Goal: Task Accomplishment & Management: Use online tool/utility

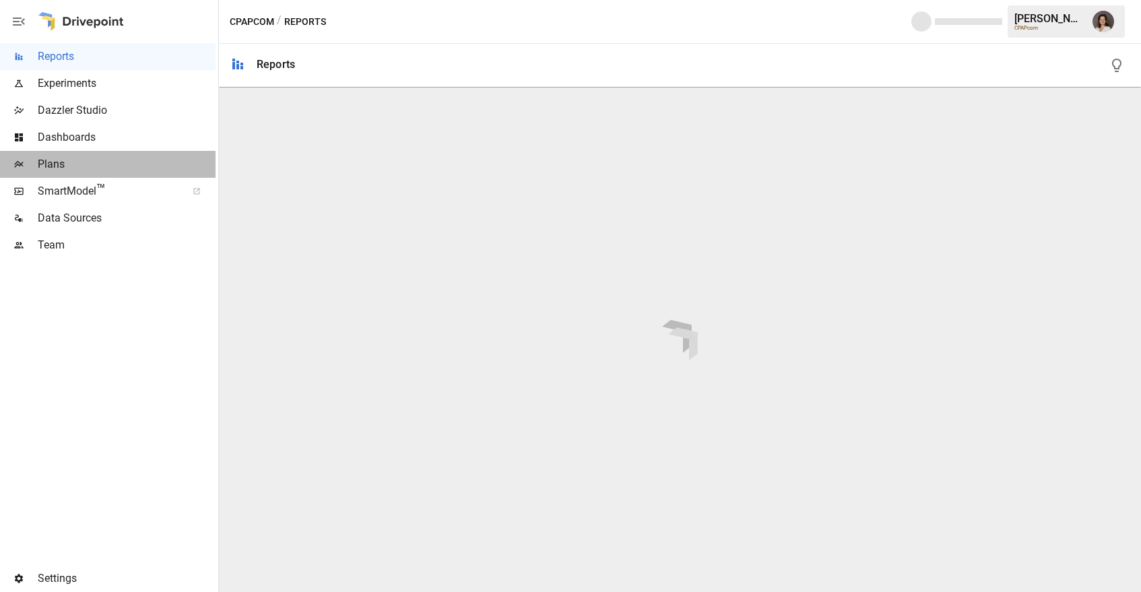
click at [103, 158] on span "Plans" at bounding box center [127, 164] width 178 height 16
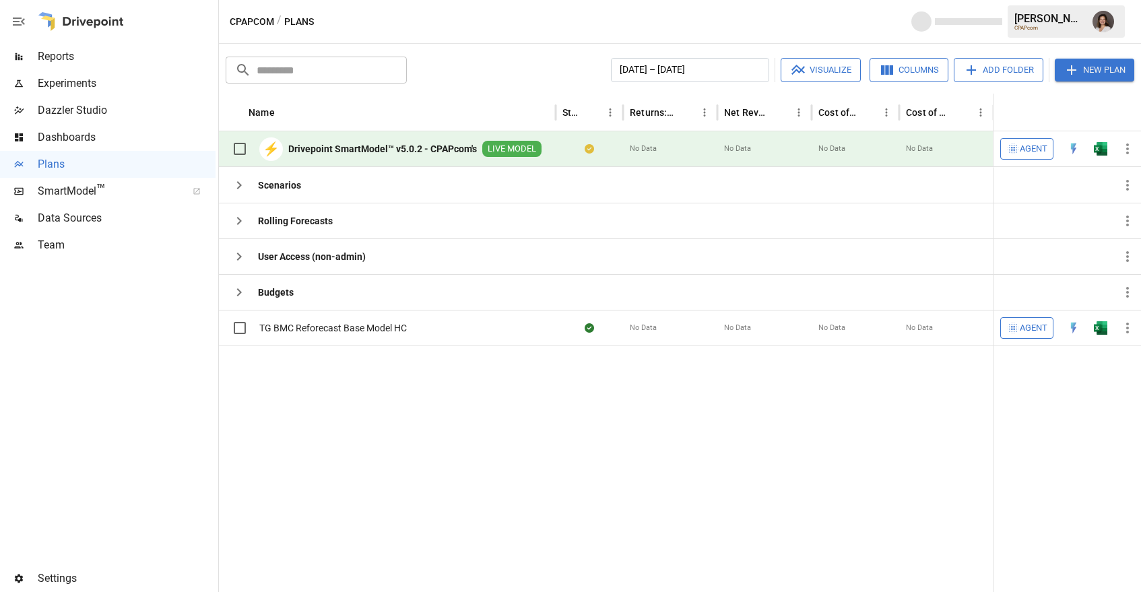
click at [1029, 147] on span "Agent" at bounding box center [1033, 148] width 28 height 15
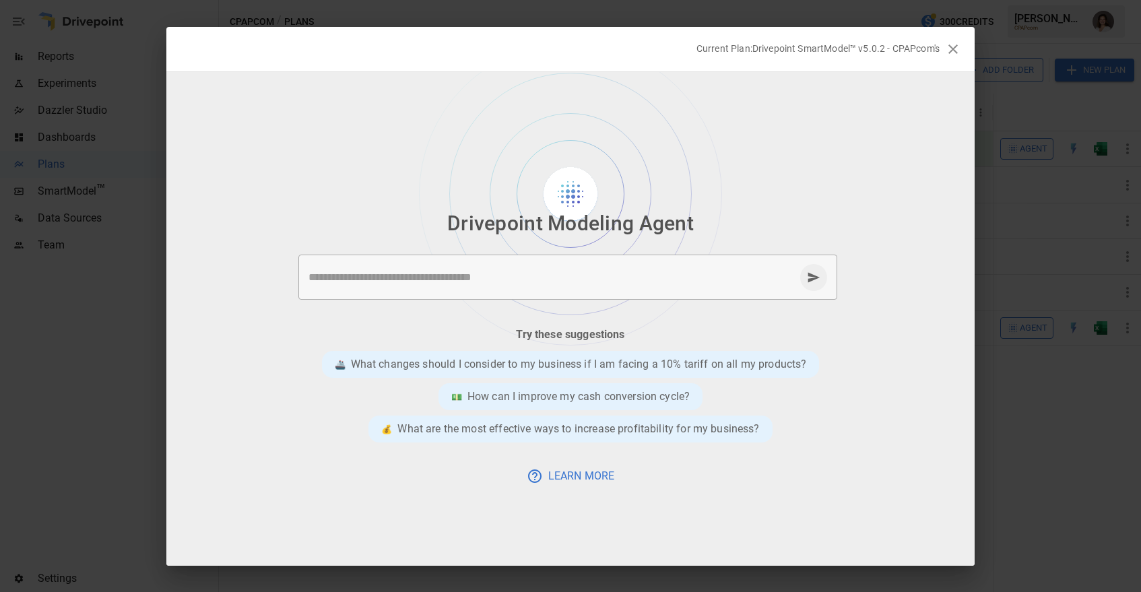
click at [386, 273] on textarea at bounding box center [551, 276] width 486 height 15
click at [366, 278] on textarea "**********" at bounding box center [551, 276] width 486 height 15
click at [473, 280] on textarea "**********" at bounding box center [551, 276] width 486 height 15
type textarea "**********"
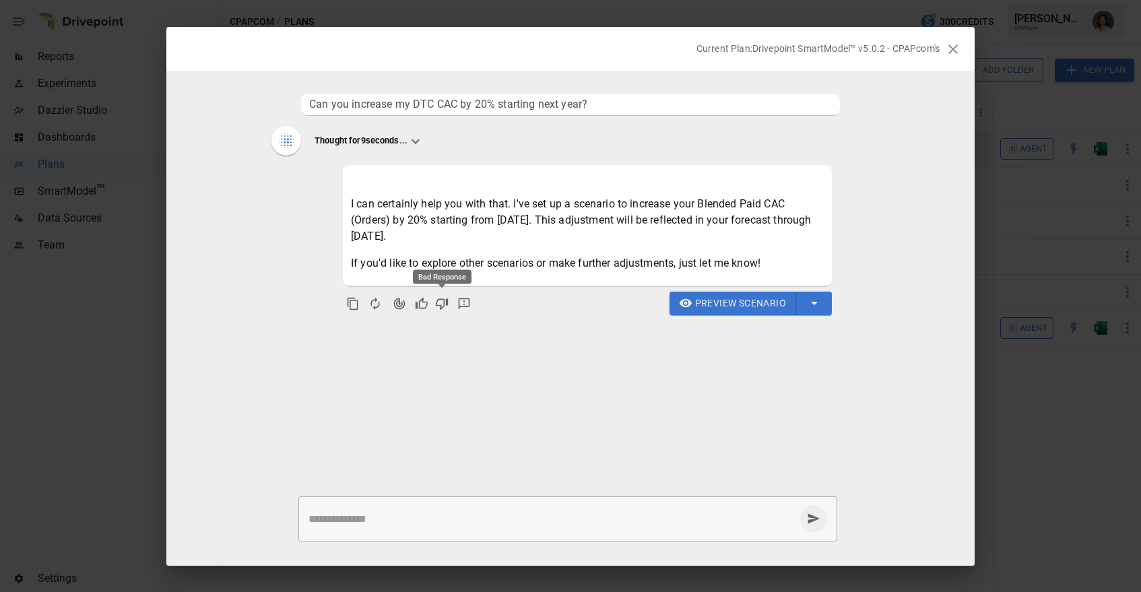
click at [437, 303] on icon "Bad Response" at bounding box center [441, 303] width 13 height 13
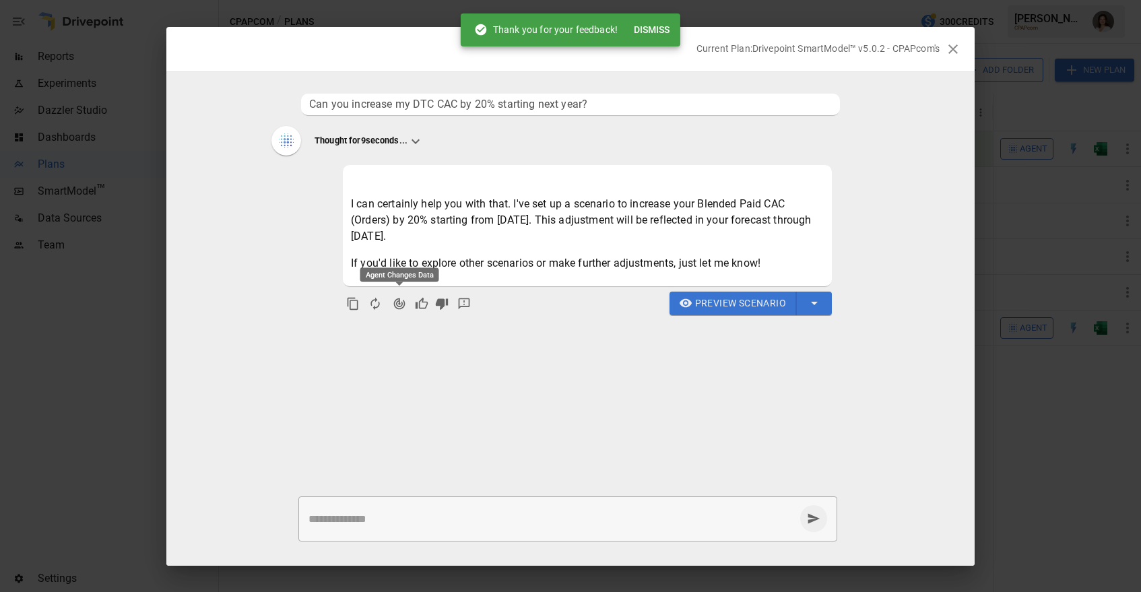
click at [397, 303] on icon "Agent Changes Data" at bounding box center [399, 303] width 13 height 13
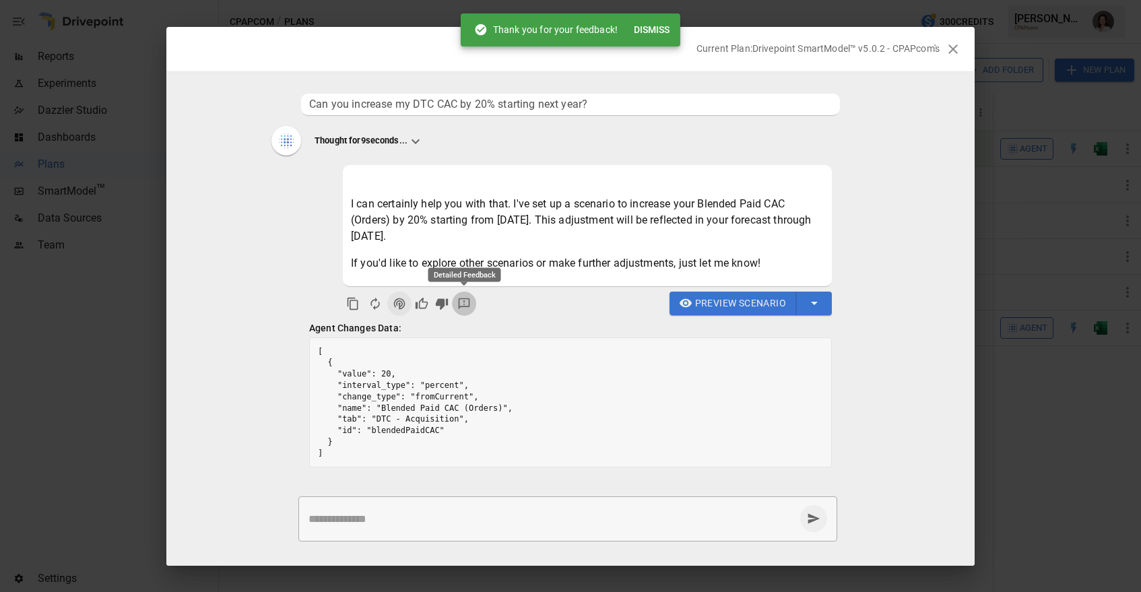
click at [461, 300] on icon "Detailed Feedback" at bounding box center [463, 303] width 13 height 13
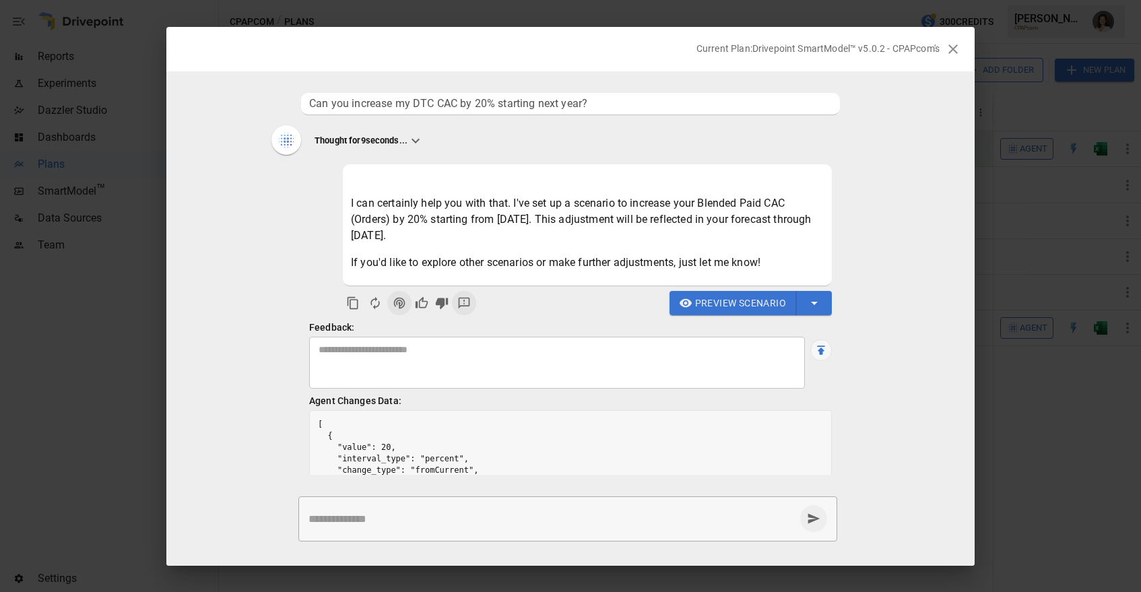
click at [433, 376] on textarea at bounding box center [556, 363] width 477 height 40
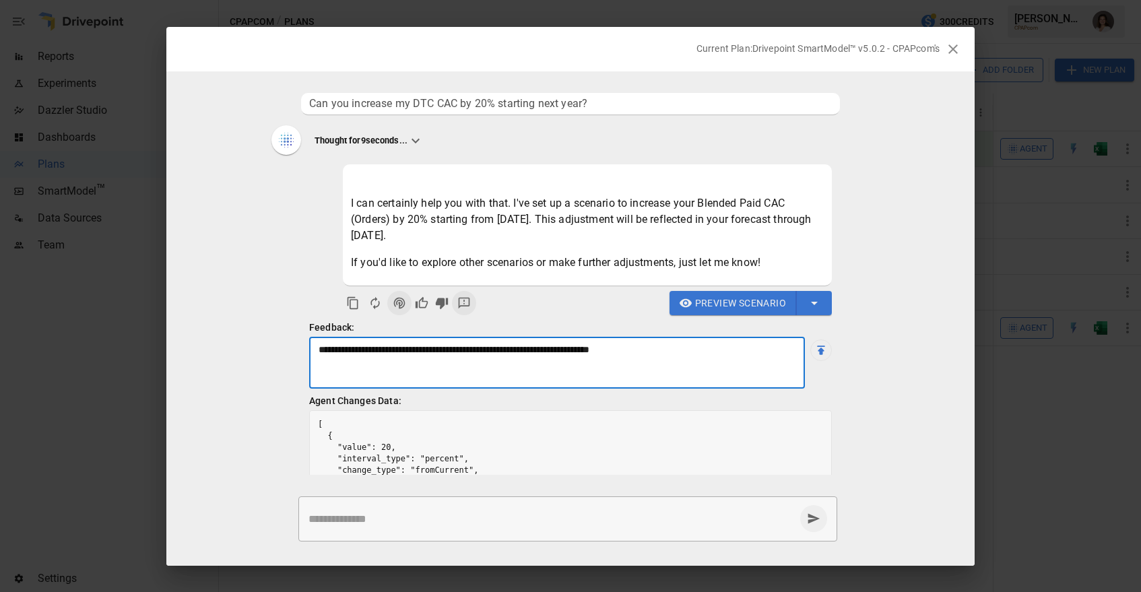
type textarea "**********"
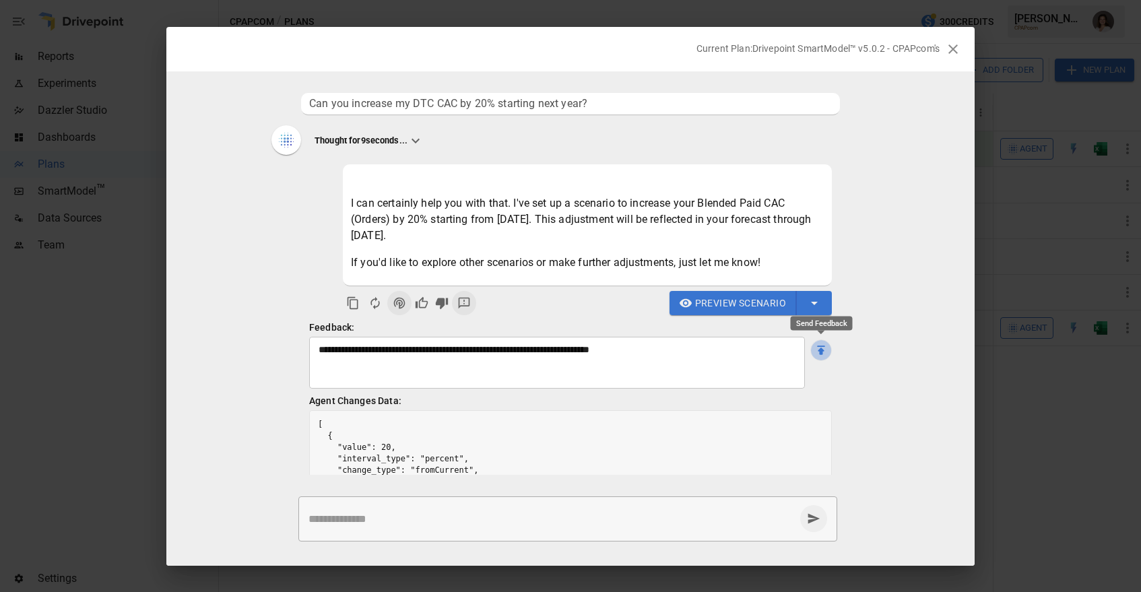
click at [819, 349] on icon "Send Feedback" at bounding box center [821, 350] width 8 height 9
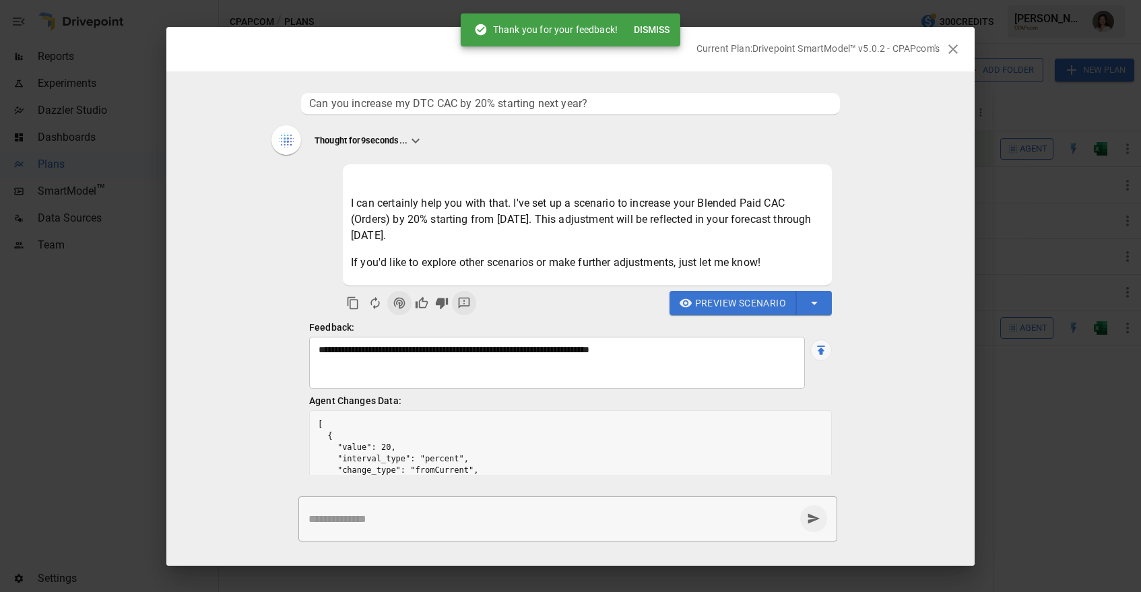
scroll to position [72, 0]
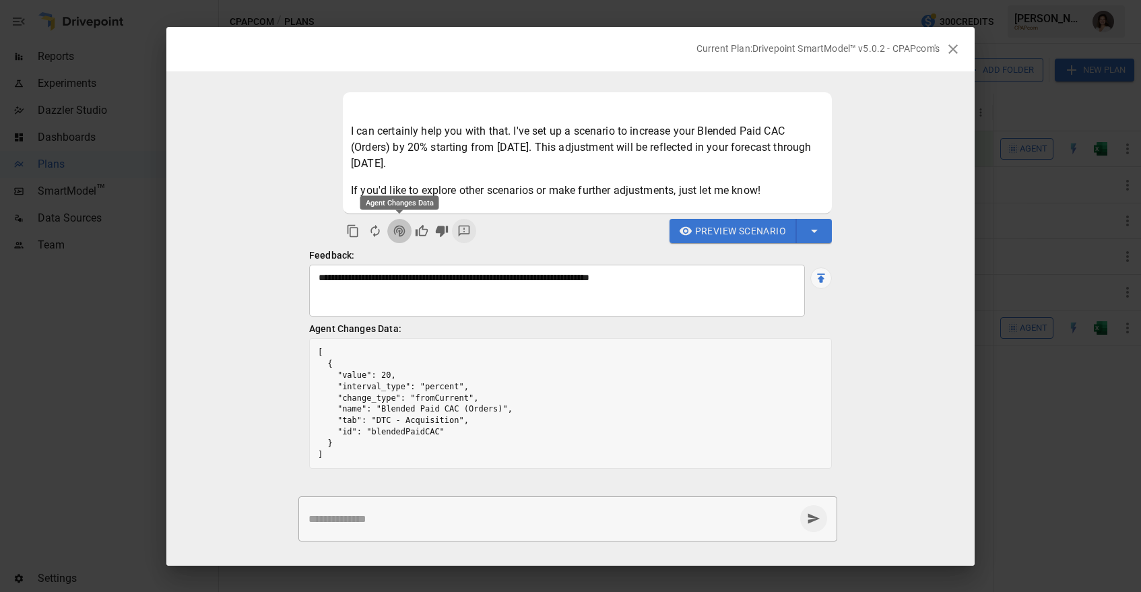
click at [399, 234] on icon "Agent Changes Data" at bounding box center [399, 231] width 11 height 11
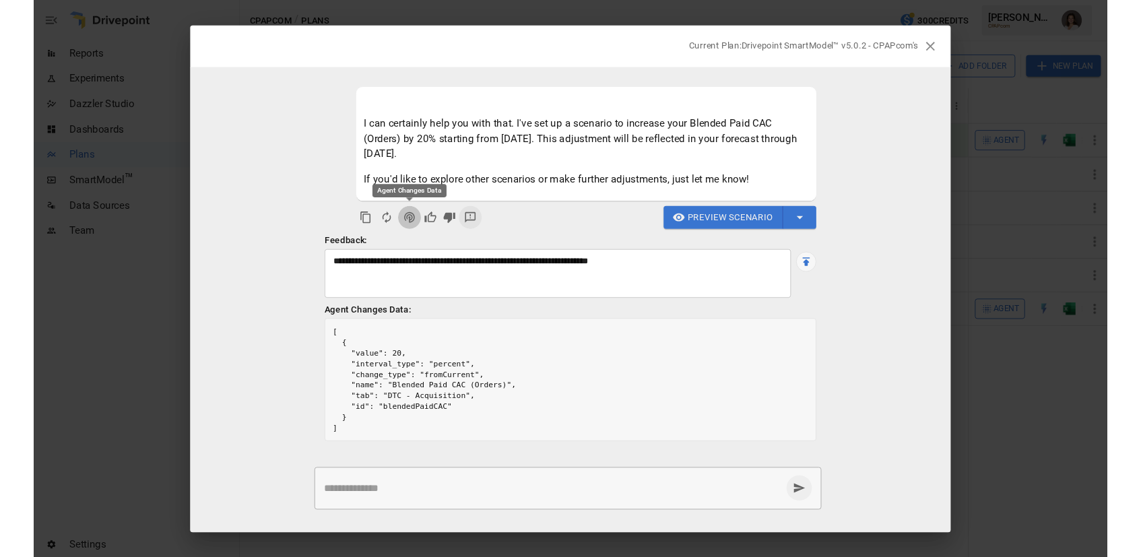
scroll to position [0, 0]
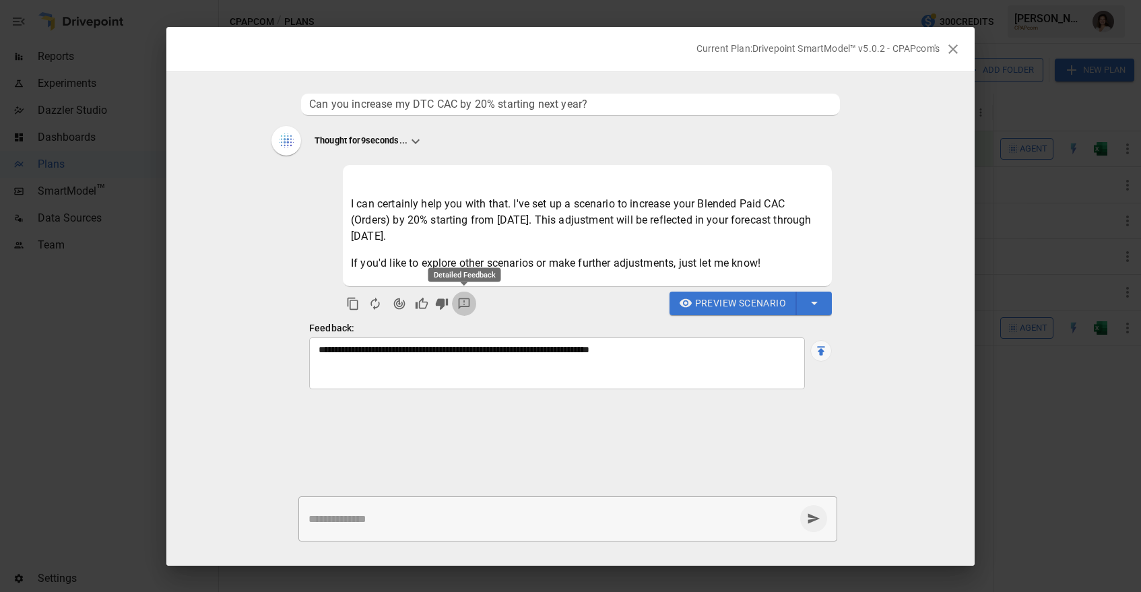
click at [457, 302] on button "Detailed Feedback" at bounding box center [464, 304] width 24 height 24
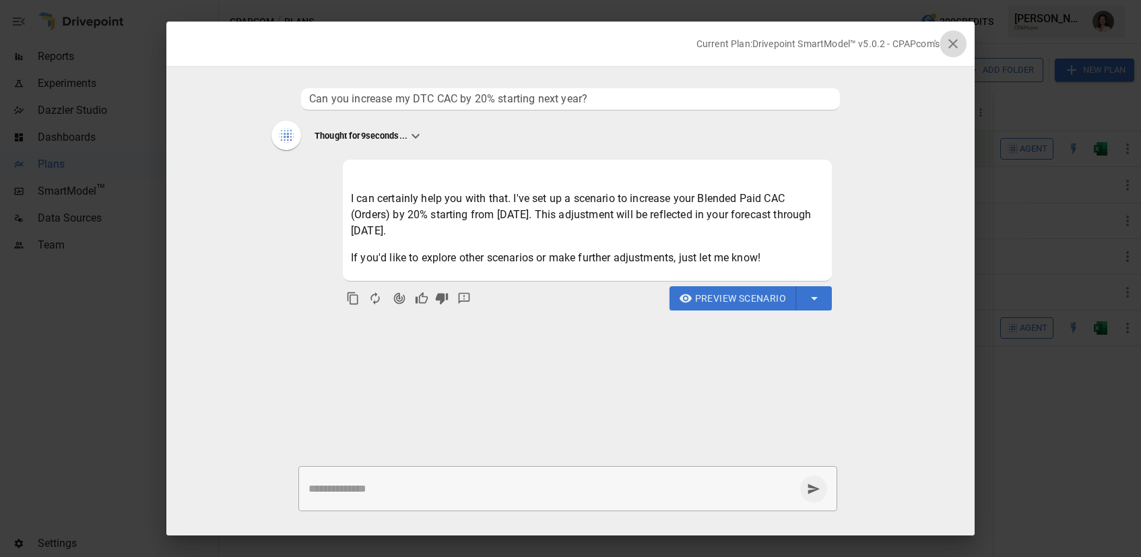
click at [953, 40] on icon "button" at bounding box center [953, 44] width 16 height 16
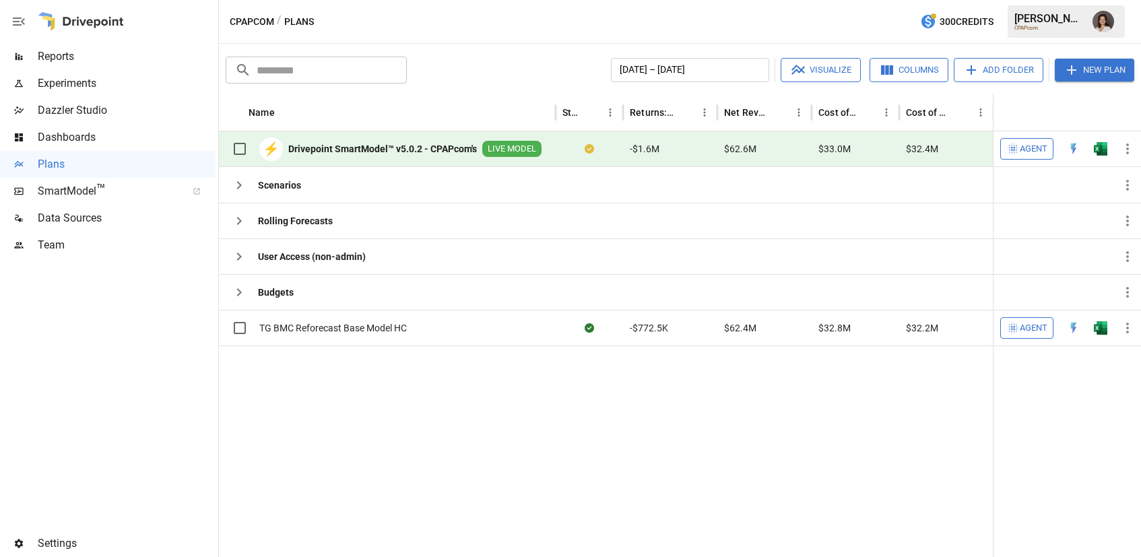
click at [1021, 151] on span "Agent" at bounding box center [1033, 148] width 28 height 15
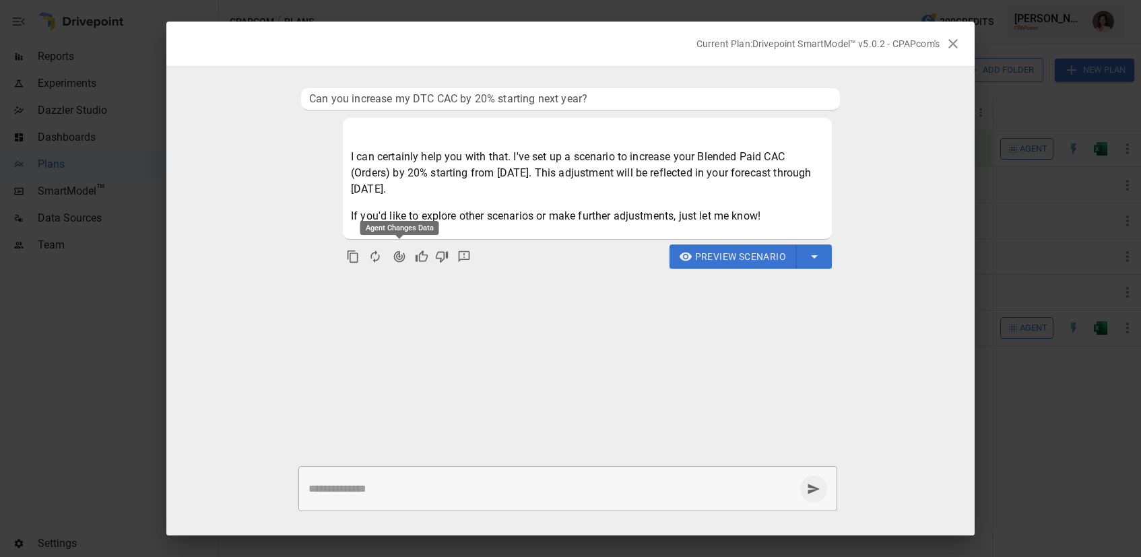
click at [397, 259] on icon "Agent Changes Data" at bounding box center [399, 256] width 13 height 13
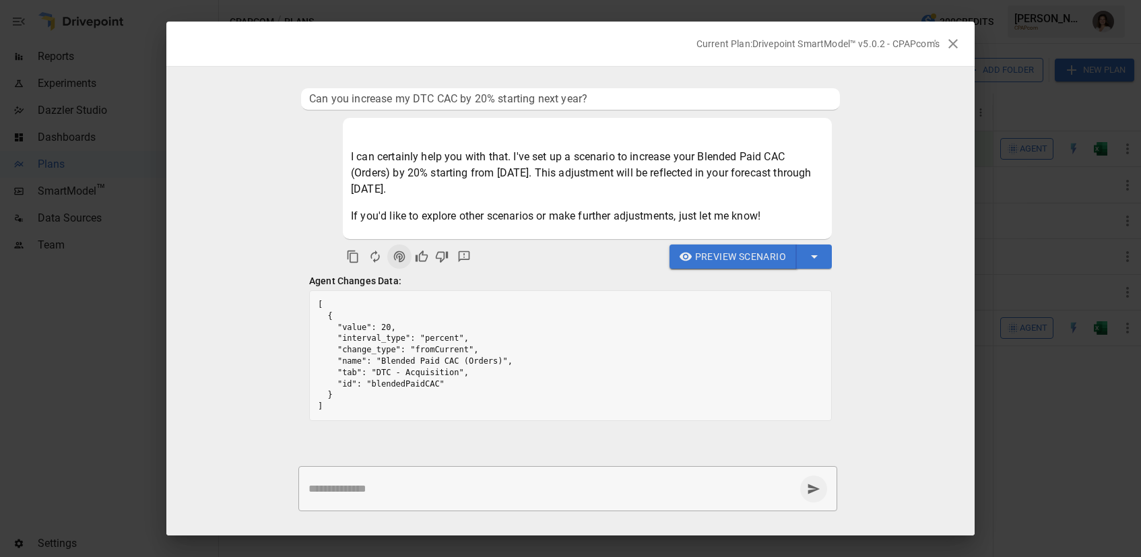
click at [706, 261] on span "Preview Scenario" at bounding box center [740, 256] width 91 height 17
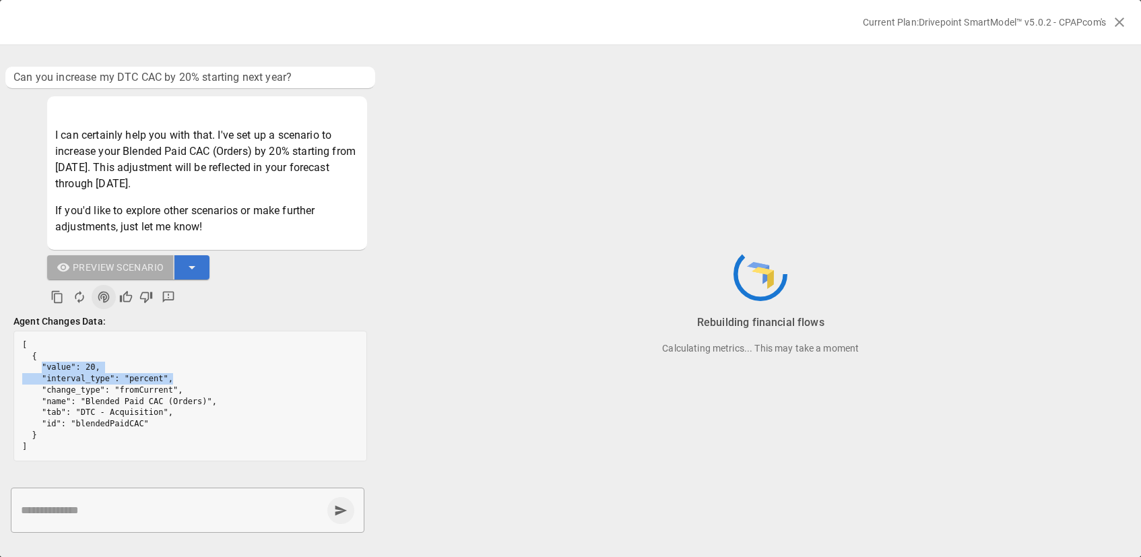
drag, startPoint x: 41, startPoint y: 366, endPoint x: 172, endPoint y: 377, distance: 131.7
click at [172, 377] on pre "[ { "value": 20, "interval_type": "percent", "change_type": "fromCurrent", "nam…" at bounding box center [190, 395] width 352 height 129
drag, startPoint x: 91, startPoint y: 401, endPoint x: 221, endPoint y: 397, distance: 130.0
click at [221, 397] on pre "[ { "value": 20, "interval_type": "percent", "change_type": "fromCurrent", "nam…" at bounding box center [190, 395] width 352 height 129
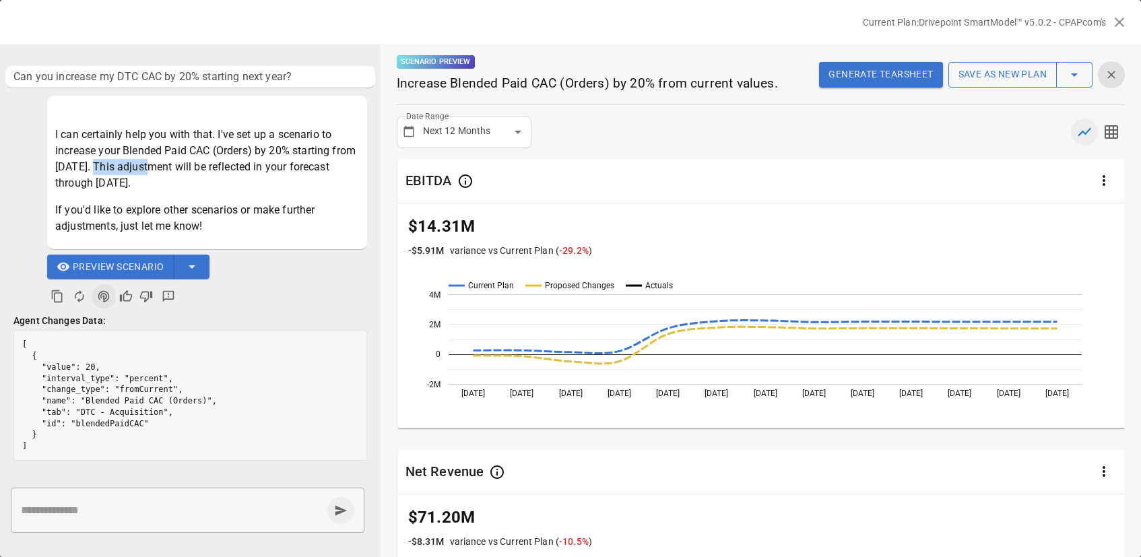
drag, startPoint x: 148, startPoint y: 172, endPoint x: 158, endPoint y: 172, distance: 9.5
click at [158, 172] on p "I can certainly help you with that. I've set up a scenario to increase your Ble…" at bounding box center [207, 159] width 304 height 65
click at [652, 195] on div "EBITDA" at bounding box center [761, 181] width 728 height 44
click at [1079, 83] on button "button" at bounding box center [1074, 75] width 36 height 26
drag, startPoint x: 703, startPoint y: 187, endPoint x: 442, endPoint y: 262, distance: 271.3
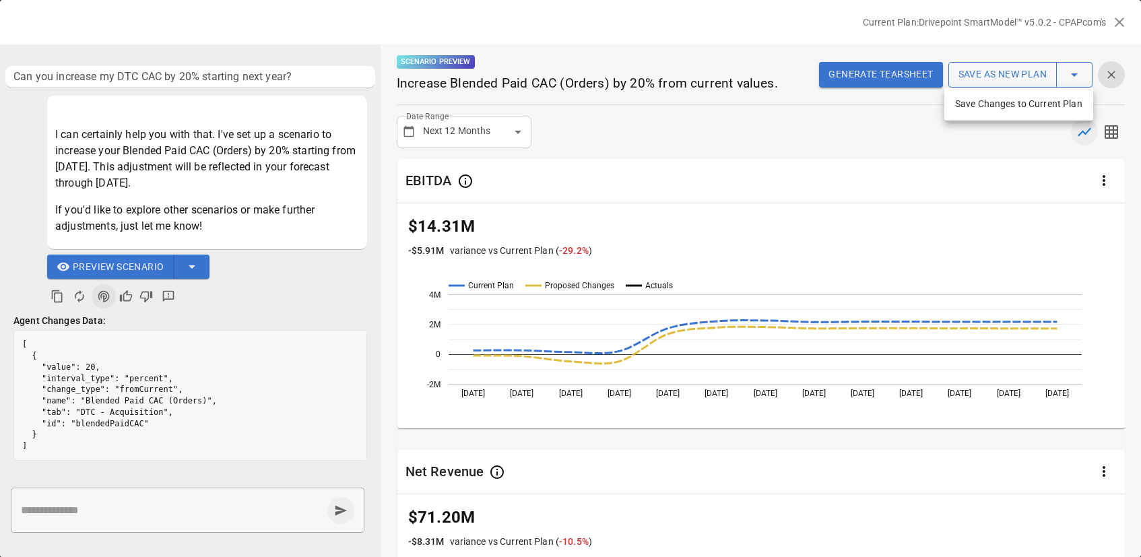
click at [701, 187] on div at bounding box center [570, 278] width 1141 height 557
click at [175, 506] on textarea at bounding box center [171, 509] width 301 height 15
type textarea "**********"
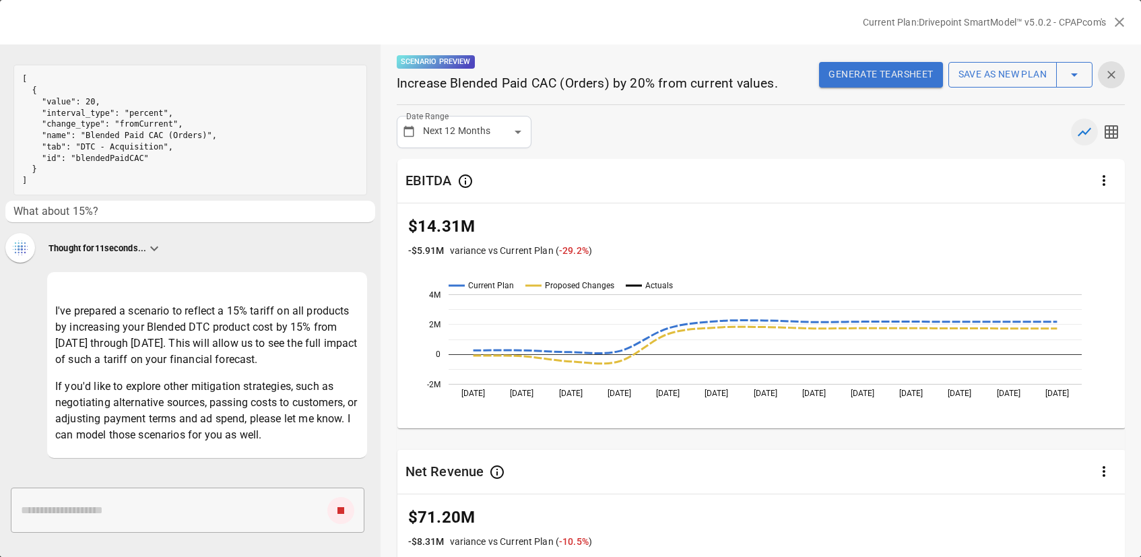
scroll to position [322, 0]
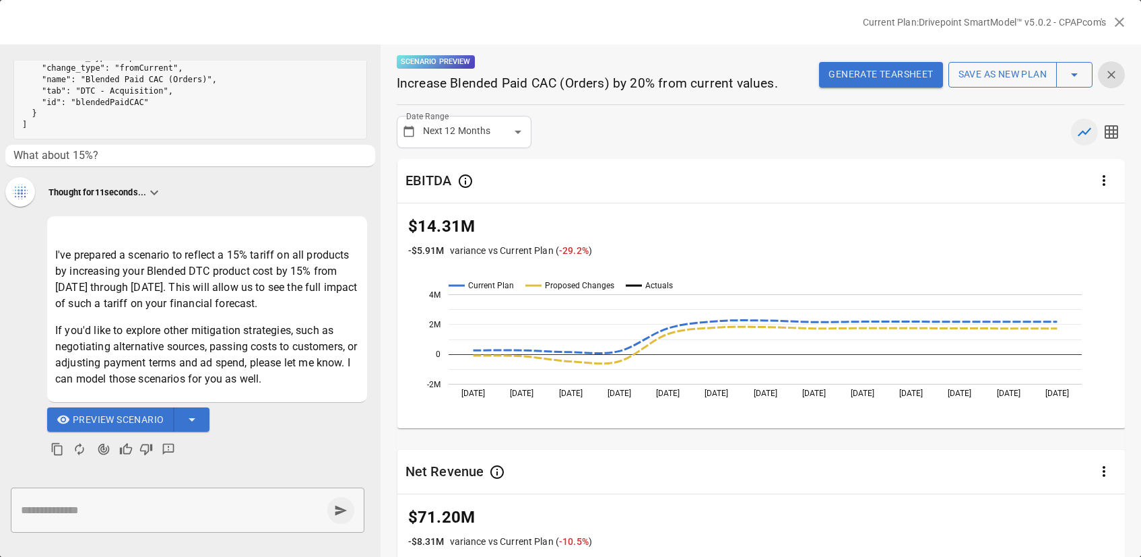
click at [104, 509] on textarea at bounding box center [171, 509] width 301 height 15
type textarea "**********"
click at [1108, 131] on icon "button" at bounding box center [1110, 131] width 13 height 13
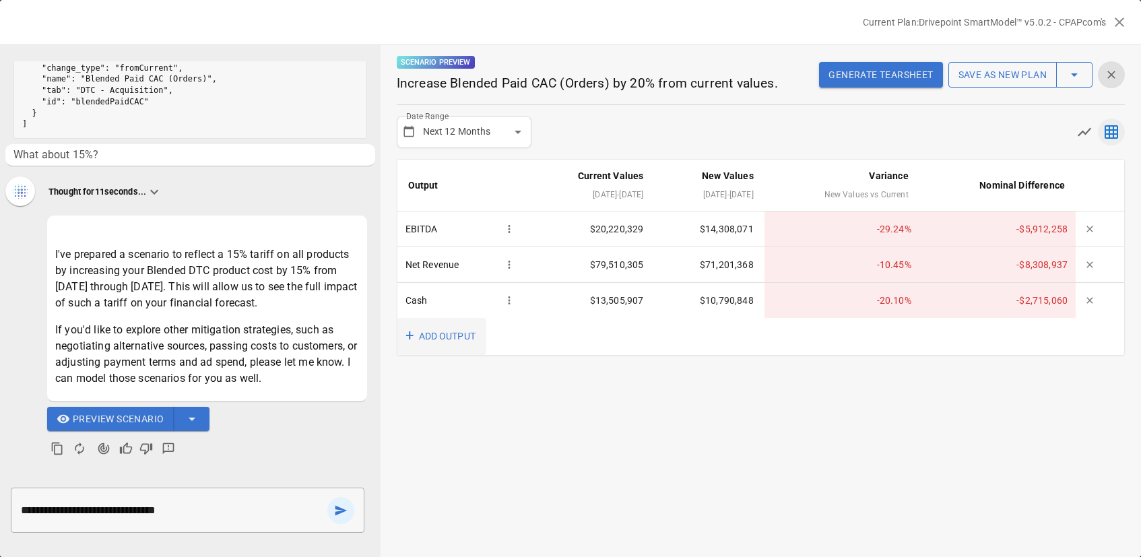
click at [426, 334] on button "+ ADD OUTPUT" at bounding box center [441, 336] width 89 height 37
click at [449, 396] on li "Product Profit" at bounding box center [491, 402] width 189 height 22
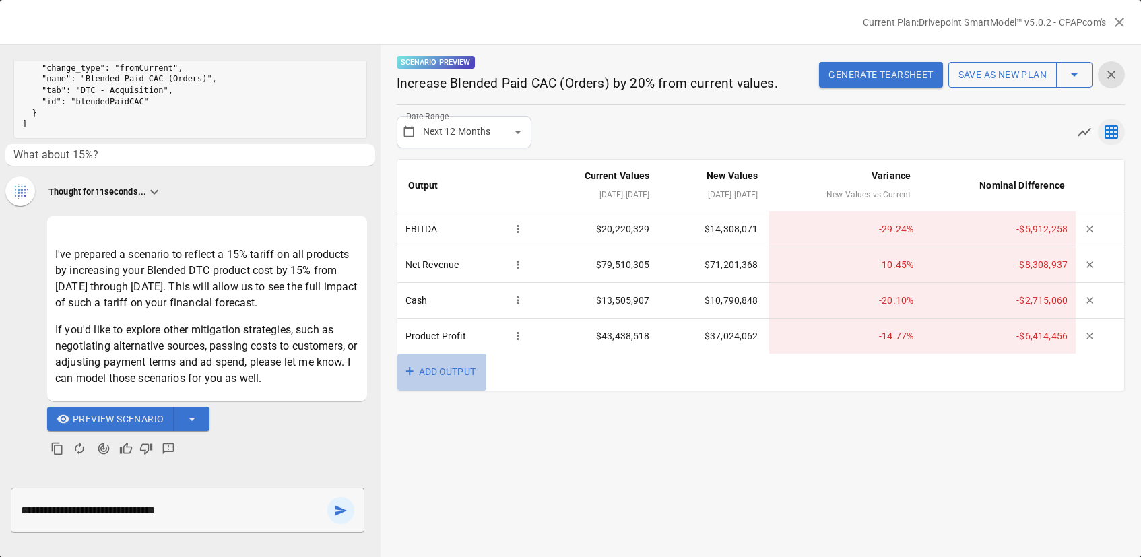
click at [446, 371] on button "+ ADD OUTPUT" at bounding box center [441, 372] width 89 height 37
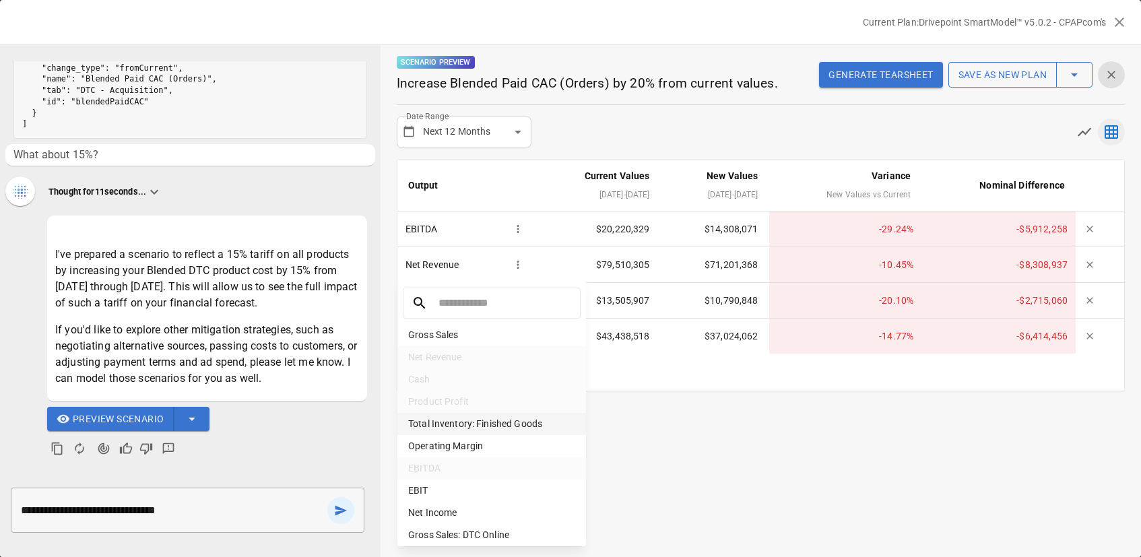
click at [468, 424] on li "Total Inventory: Finished Goods" at bounding box center [491, 424] width 189 height 22
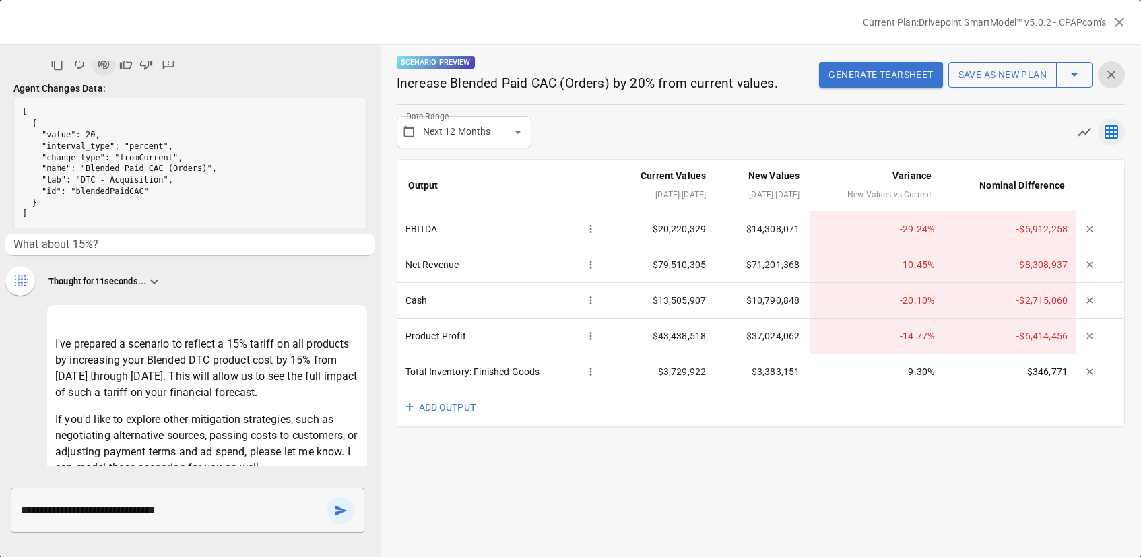
scroll to position [231, 0]
click at [448, 411] on button "+ ADD OUTPUT" at bounding box center [441, 407] width 89 height 37
click at [462, 491] on li "EBIT" at bounding box center [491, 490] width 189 height 22
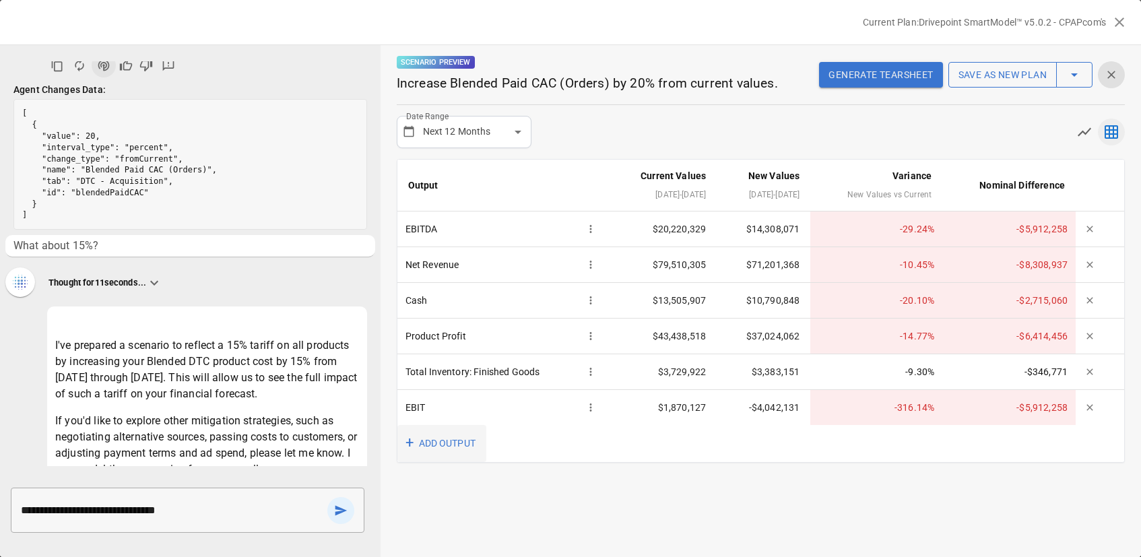
click at [434, 447] on button "+ ADD OUTPUT" at bounding box center [441, 443] width 89 height 37
click at [474, 517] on li "Net Income" at bounding box center [491, 513] width 189 height 22
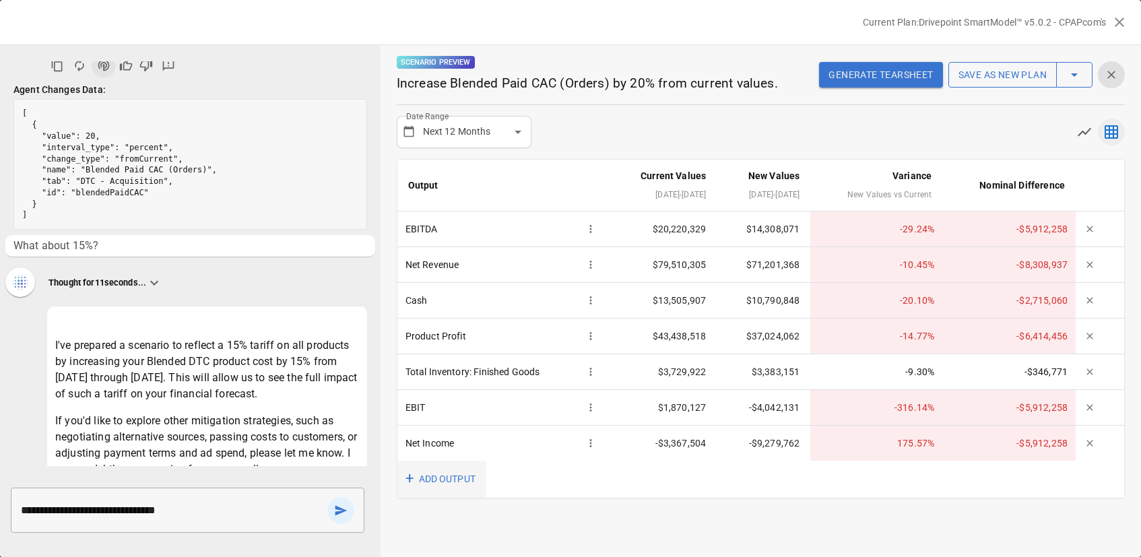
click at [459, 484] on button "+ ADD OUTPUT" at bounding box center [441, 479] width 89 height 37
click at [460, 450] on li "Operating Margin" at bounding box center [491, 446] width 189 height 22
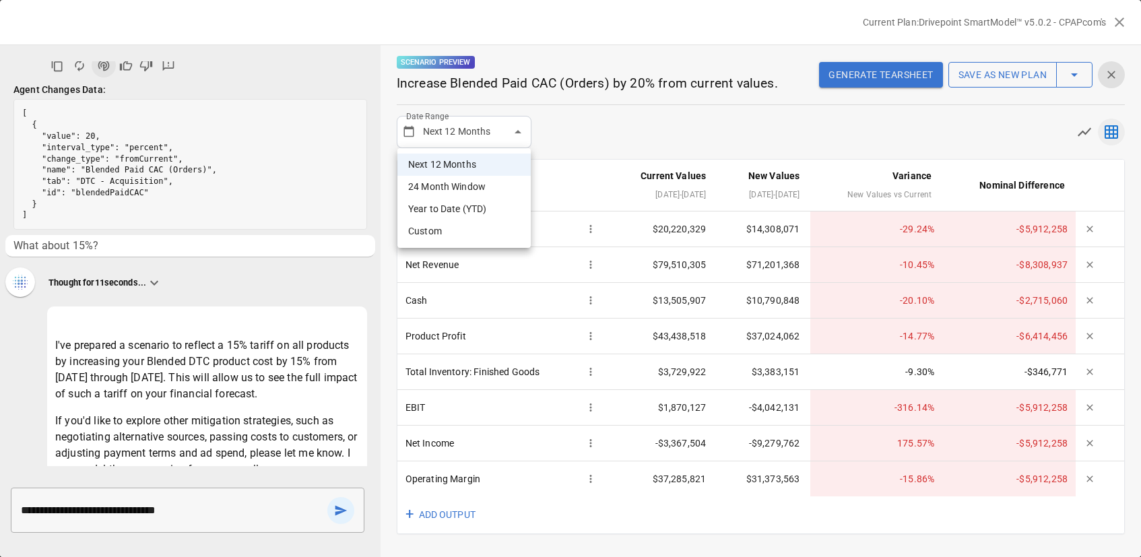
click at [484, 0] on body "Reports Experiments Dazzler Studio Dashboards Plans SmartModel ™ Data Sources T…" at bounding box center [570, 0] width 1141 height 0
click at [478, 187] on li "24 Month Window" at bounding box center [463, 187] width 133 height 22
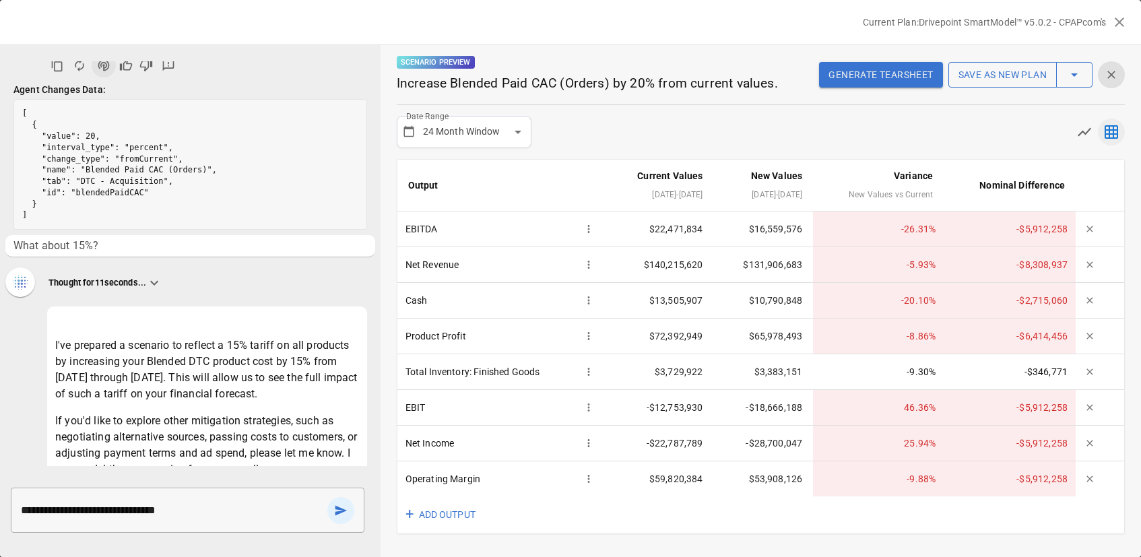
click at [455, 0] on body "Reports Experiments Dazzler Studio Dashboards Plans SmartModel ™ Data Sources T…" at bounding box center [570, 0] width 1141 height 0
click at [462, 230] on li "Custom" at bounding box center [463, 231] width 133 height 22
click at [637, 126] on button "[DATE] – [DATE]" at bounding box center [621, 132] width 158 height 32
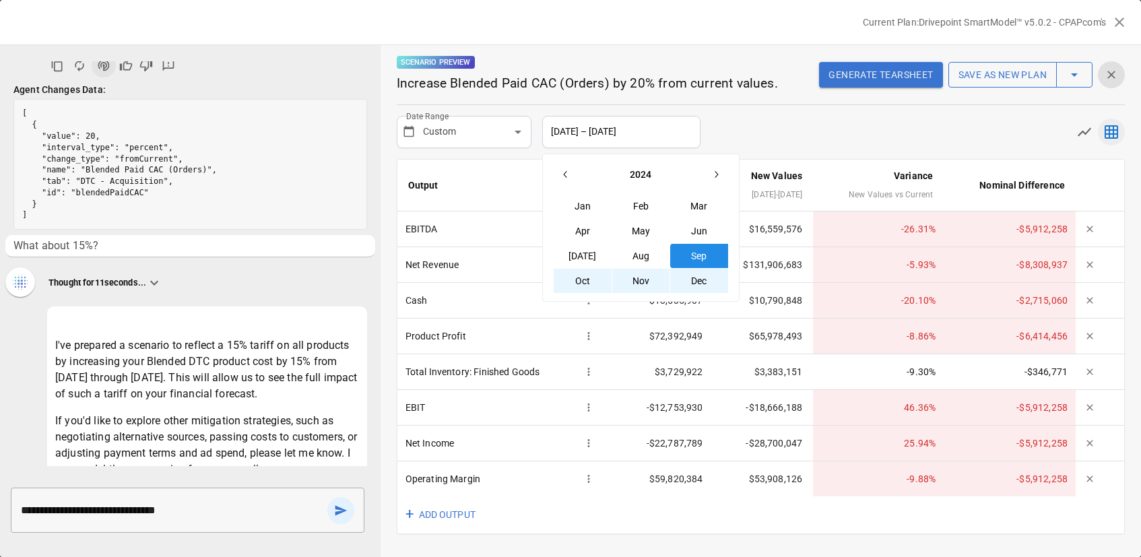
click at [826, 138] on div "Date Range Custom ****** ​ [DATE] – [DATE] [DATE] Feb Mar Apr May Jun [DATE] Au…" at bounding box center [761, 132] width 728 height 32
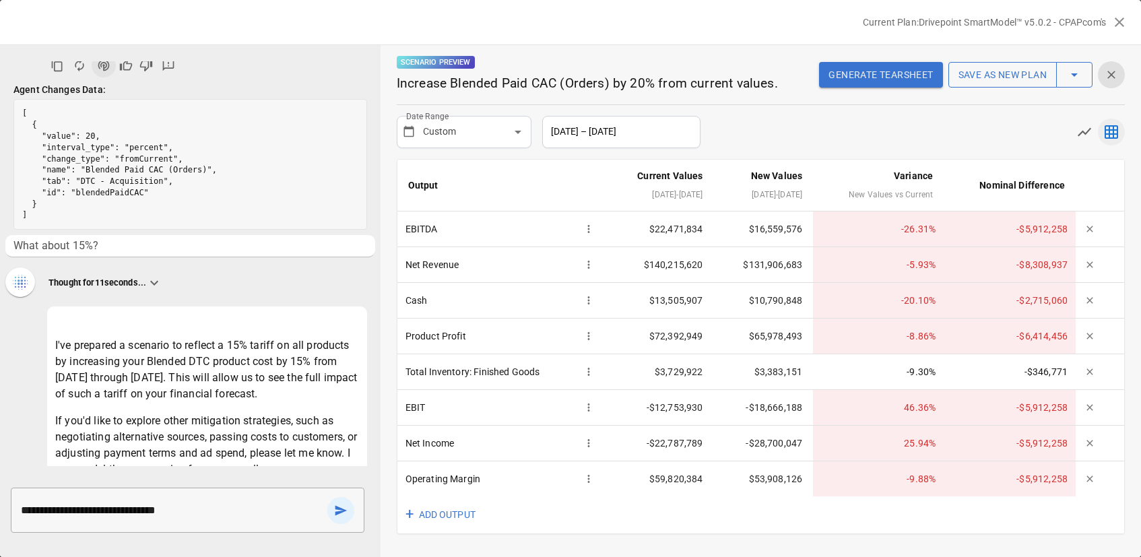
click at [662, 261] on td "$140,215,620" at bounding box center [659, 265] width 107 height 36
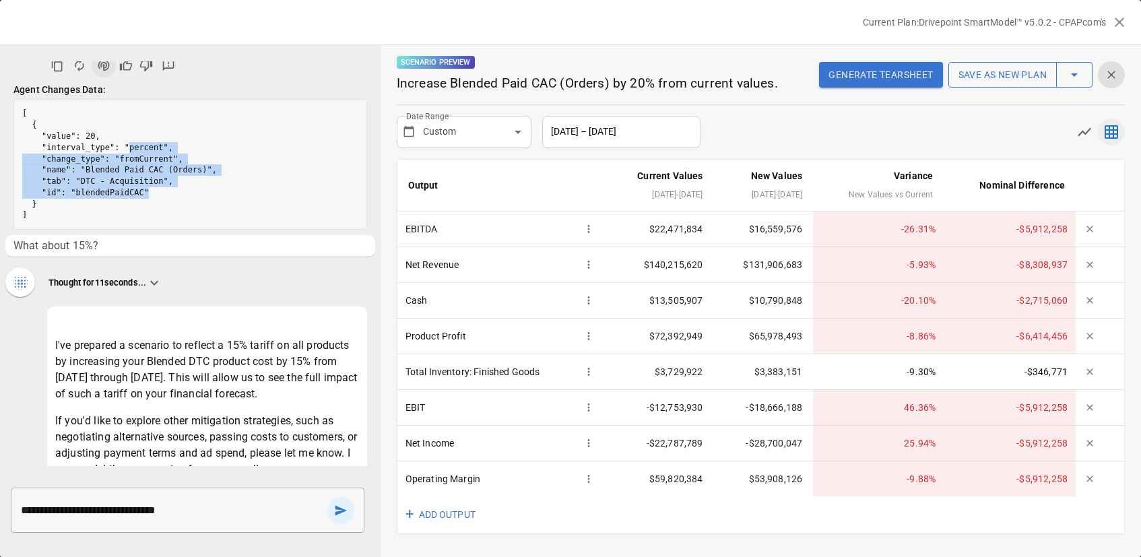
drag, startPoint x: 129, startPoint y: 148, endPoint x: 154, endPoint y: 191, distance: 49.8
click at [154, 191] on pre "[ { "value": 20, "interval_type": "percent", "change_type": "fromCurrent", "nam…" at bounding box center [190, 164] width 352 height 129
click at [162, 193] on pre "[ { "value": 20, "interval_type": "percent", "change_type": "fromCurrent", "nam…" at bounding box center [190, 164] width 352 height 129
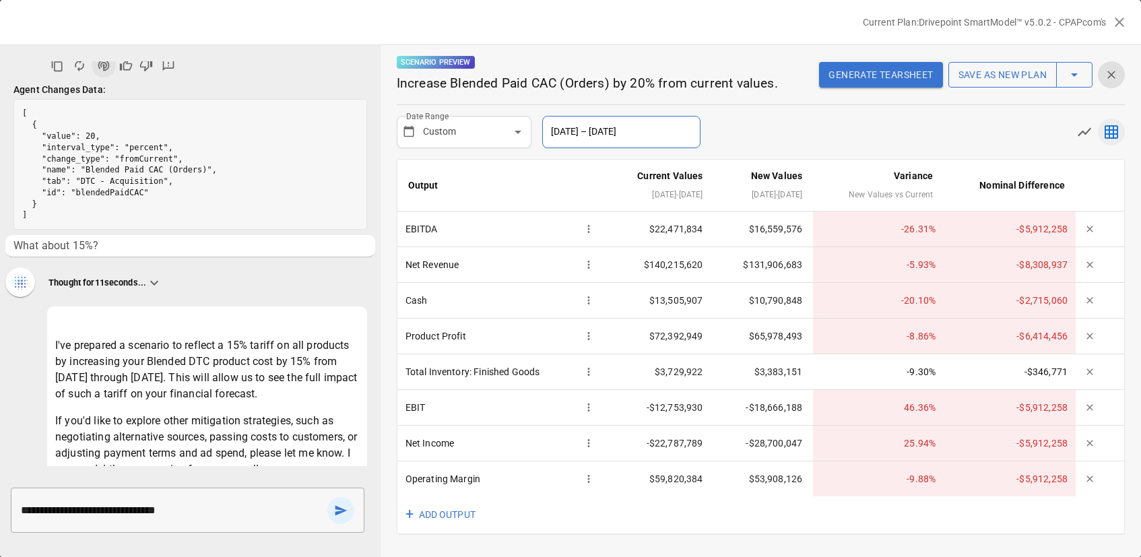
click at [599, 133] on button "[DATE] – [DATE]" at bounding box center [621, 132] width 158 height 32
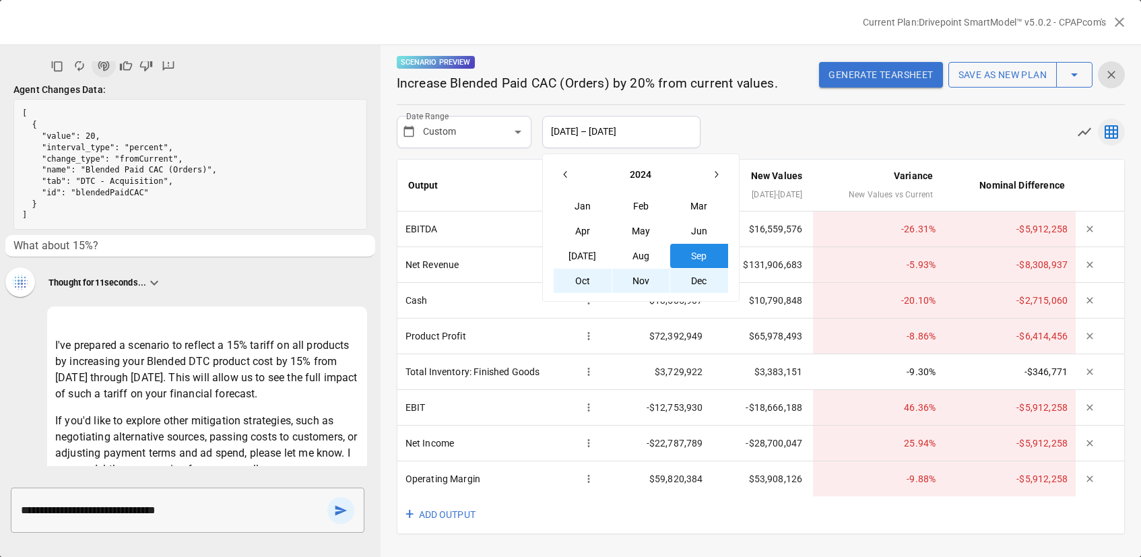
click at [459, 0] on body "Reports Experiments Dazzler Studio Dashboards Plans SmartModel ™ Data Sources T…" at bounding box center [570, 0] width 1141 height 0
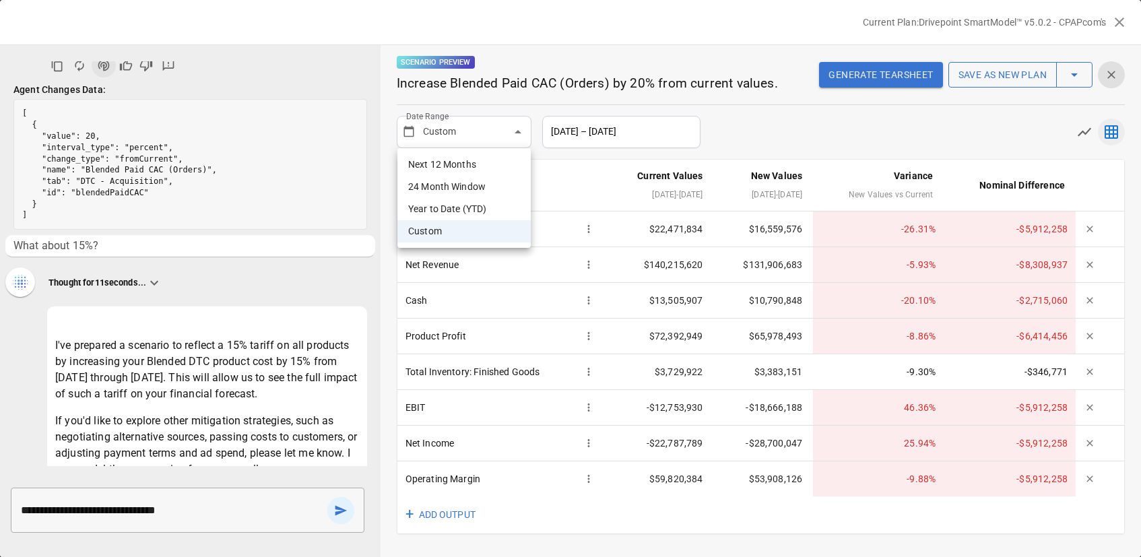
click at [473, 166] on li "Next 12 Months" at bounding box center [463, 165] width 133 height 22
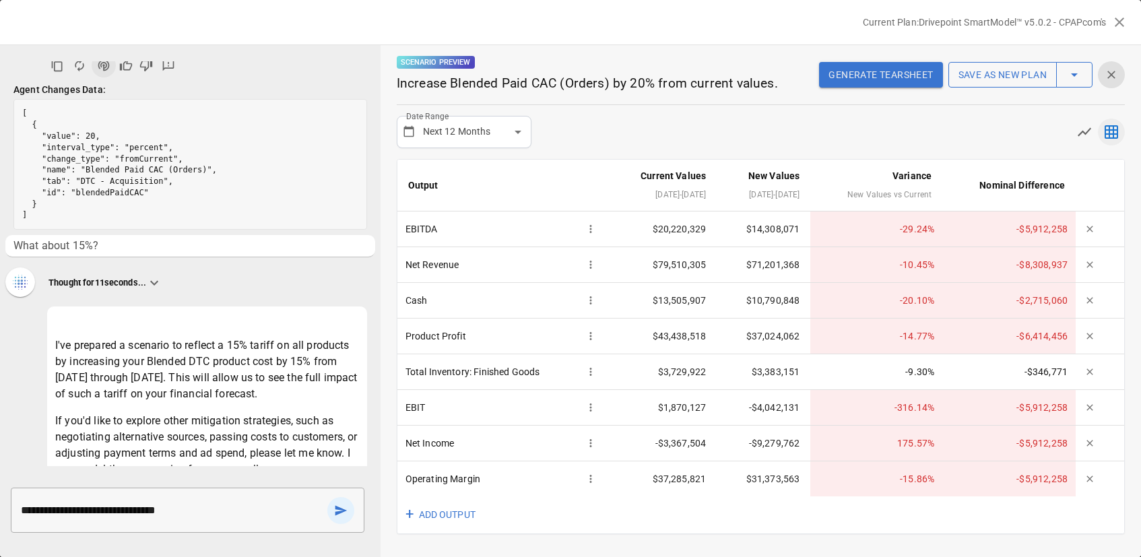
click at [452, 0] on body "Reports Experiments Dazzler Studio Dashboards Plans SmartModel ™ Data Sources T…" at bounding box center [570, 0] width 1141 height 0
click at [455, 229] on li "Custom" at bounding box center [463, 231] width 133 height 22
type input "******"
click at [599, 130] on button "[DATE] – [DATE]" at bounding box center [621, 132] width 158 height 32
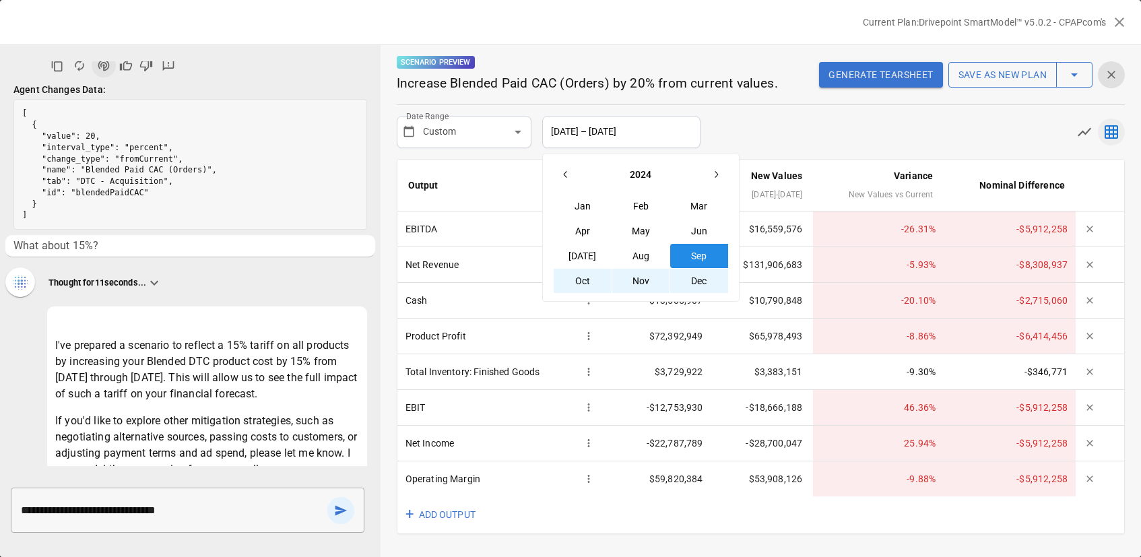
click at [712, 173] on icon "button" at bounding box center [715, 174] width 11 height 11
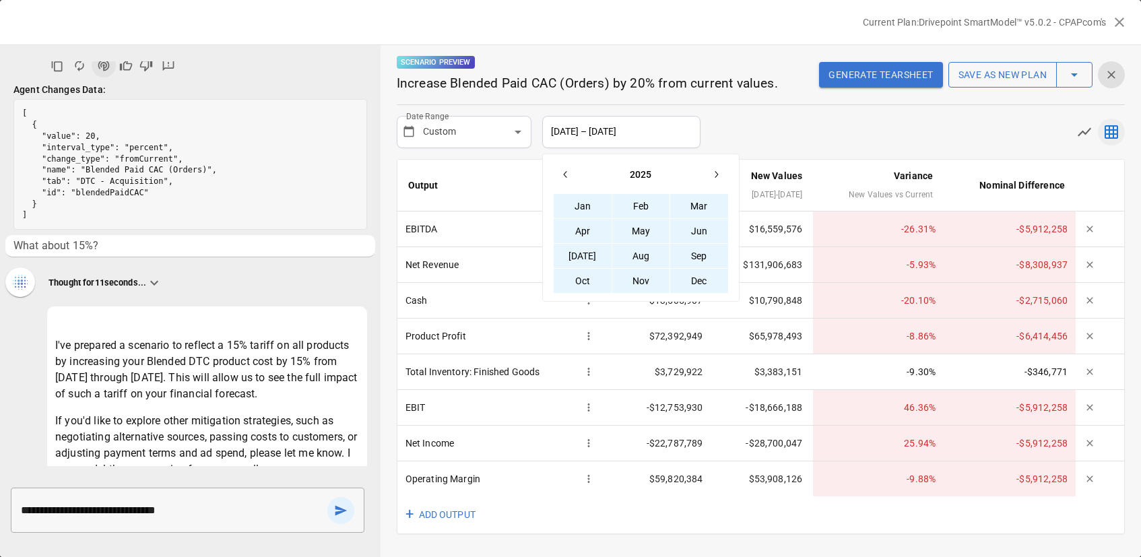
drag, startPoint x: 582, startPoint y: 208, endPoint x: 670, endPoint y: 277, distance: 111.8
click at [582, 208] on button "Jan" at bounding box center [582, 206] width 58 height 24
click at [700, 282] on button "Dec" at bounding box center [699, 281] width 58 height 24
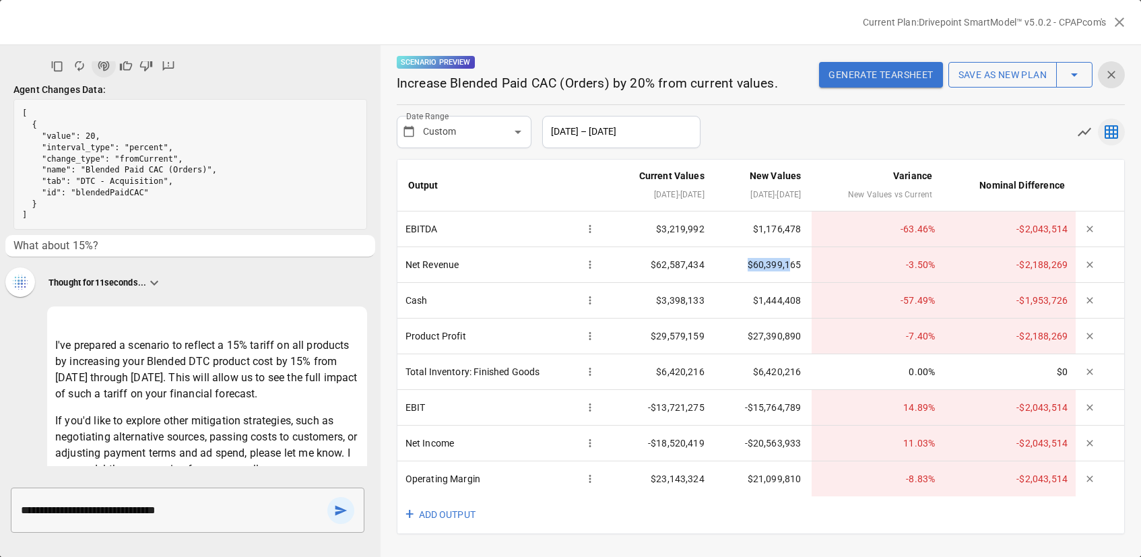
drag, startPoint x: 762, startPoint y: 265, endPoint x: 808, endPoint y: 263, distance: 45.8
click at [808, 263] on td "$60,399,165" at bounding box center [763, 265] width 97 height 36
click at [812, 264] on td "$60,399,165" at bounding box center [763, 265] width 97 height 36
click at [782, 259] on td "$60,399,165" at bounding box center [763, 265] width 97 height 36
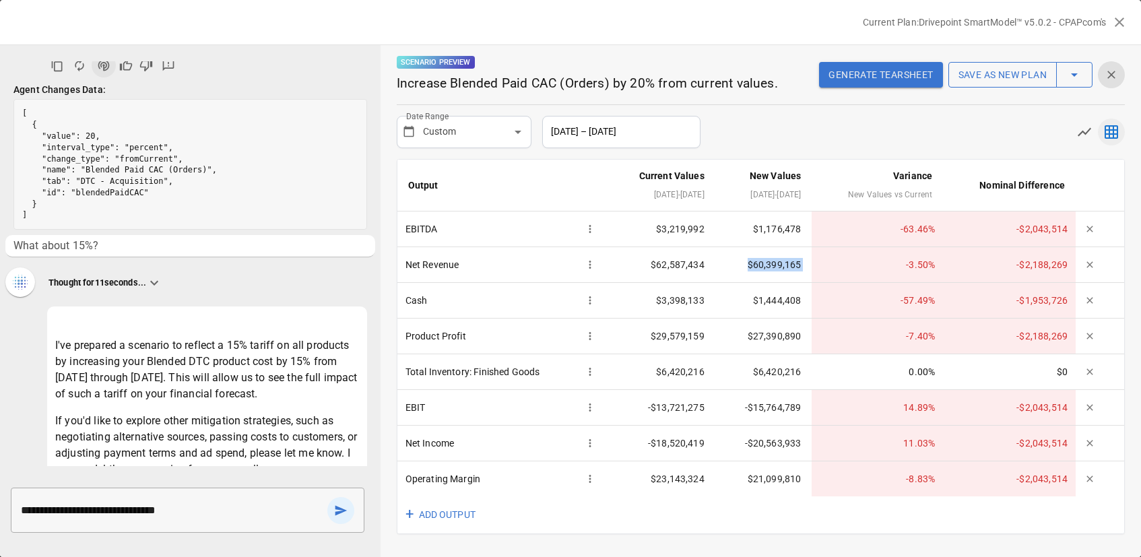
click at [782, 259] on td "$60,399,165" at bounding box center [763, 265] width 97 height 36
click at [136, 511] on textarea "**********" at bounding box center [171, 509] width 301 height 15
click at [808, 131] on div "Date Range Custom ****** ​ [DATE] – [DATE]" at bounding box center [761, 132] width 728 height 32
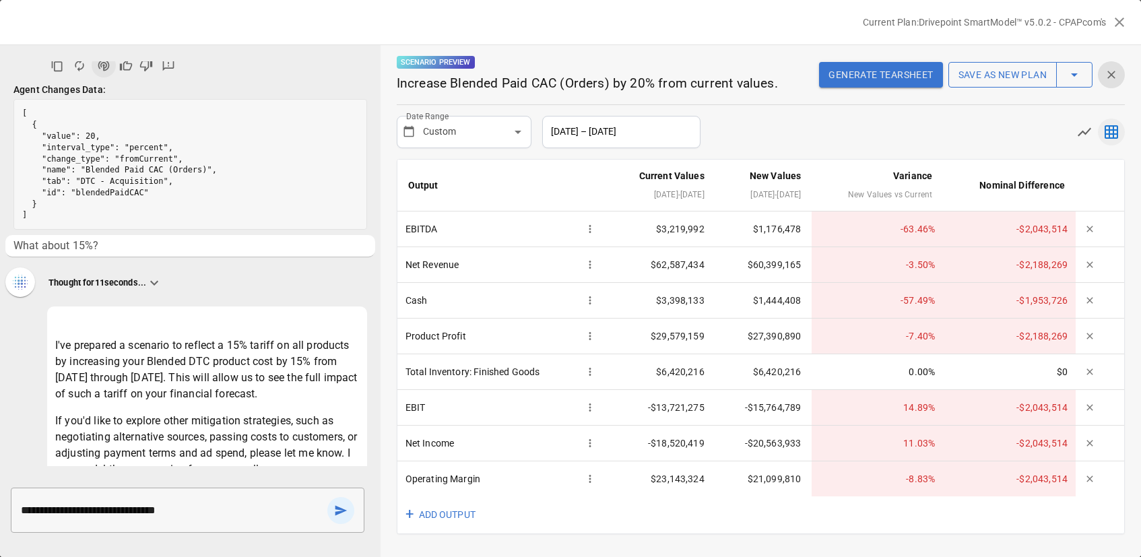
click at [995, 73] on button "Save as new plan" at bounding box center [1002, 75] width 108 height 26
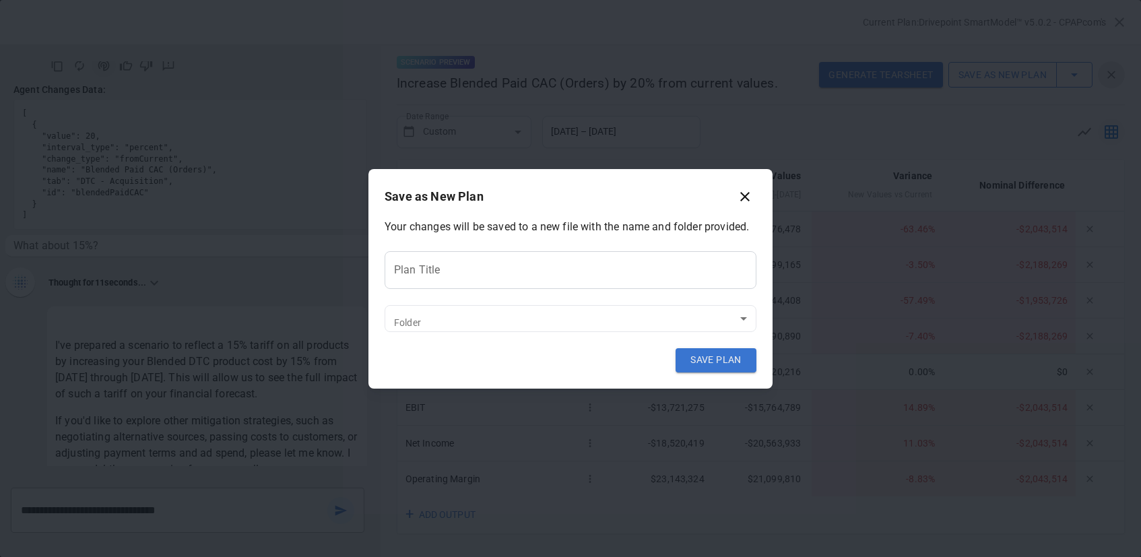
click at [427, 271] on input "Plan Title" at bounding box center [570, 270] width 372 height 38
type input "**********"
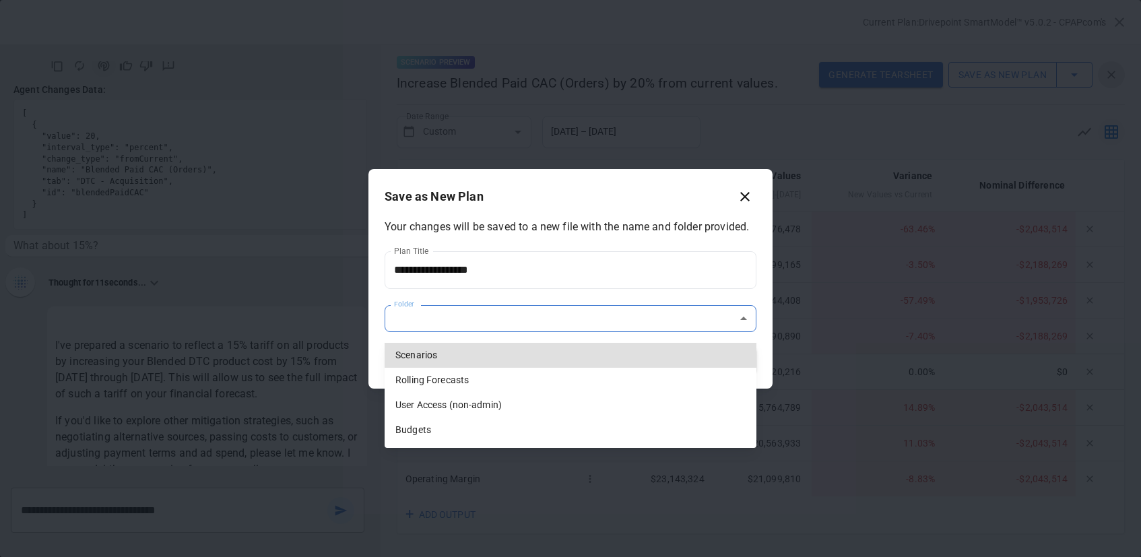
click at [533, 0] on body "Reports Experiments Dazzler Studio Dashboards Plans SmartModel ™ Data Sources T…" at bounding box center [570, 0] width 1141 height 0
click at [520, 355] on li "Scenarios" at bounding box center [570, 355] width 372 height 25
type input "**********"
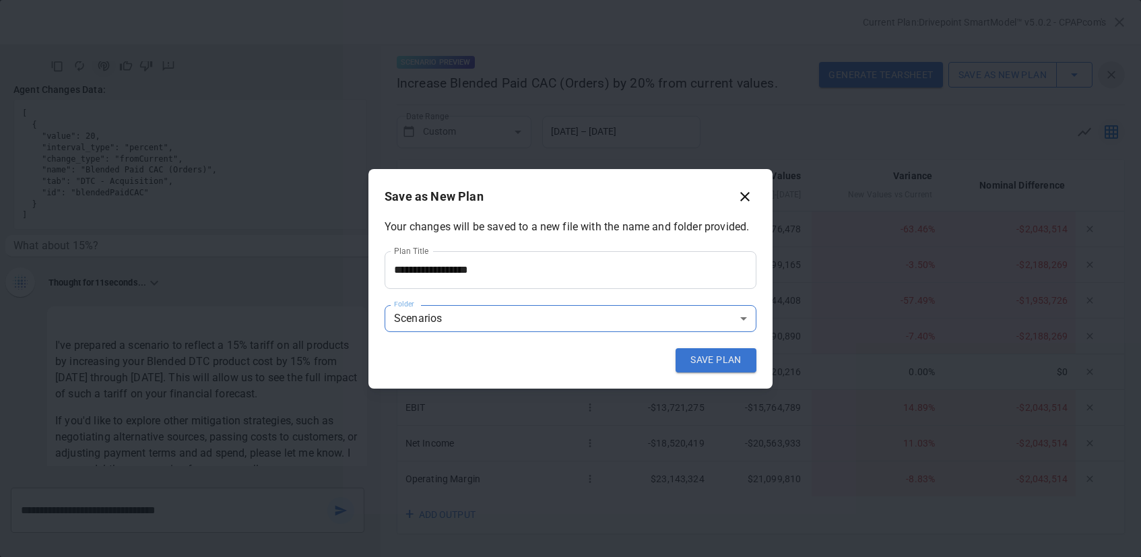
click at [545, 279] on input "**********" at bounding box center [570, 270] width 372 height 38
type input "**********"
click at [723, 358] on button "SAVE PLAN" at bounding box center [715, 360] width 81 height 24
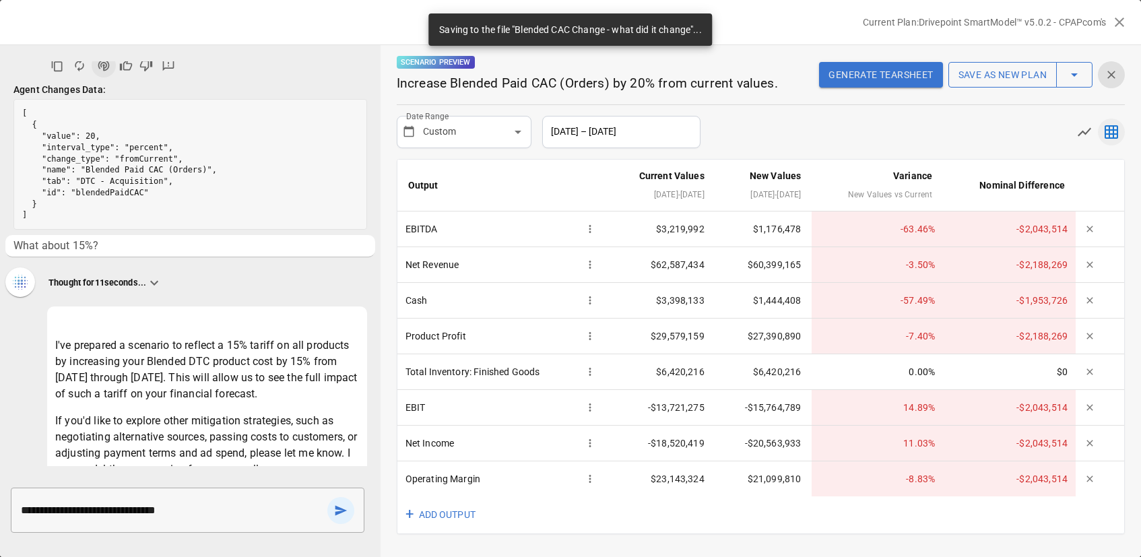
click at [774, 61] on div "Scenario Preview Increase Blended Paid CAC (Orders) by 20% from current values.…" at bounding box center [761, 75] width 728 height 60
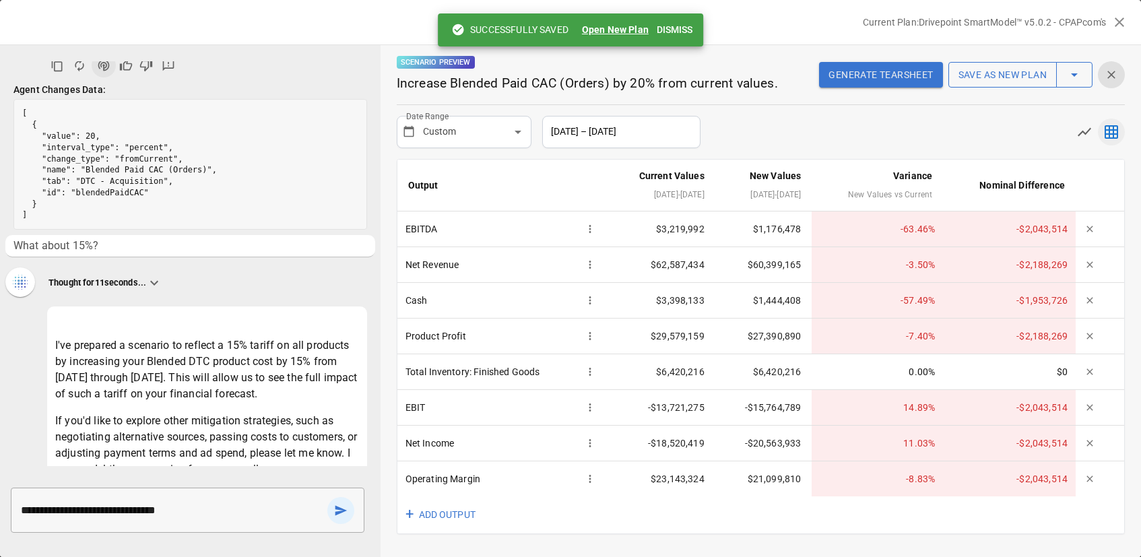
click at [614, 33] on button "Open New Plan" at bounding box center [615, 29] width 67 height 13
drag, startPoint x: 189, startPoint y: 510, endPoint x: 223, endPoint y: 513, distance: 34.5
click at [193, 510] on textarea "**********" at bounding box center [171, 509] width 301 height 15
drag, startPoint x: 223, startPoint y: 513, endPoint x: 0, endPoint y: 494, distance: 223.7
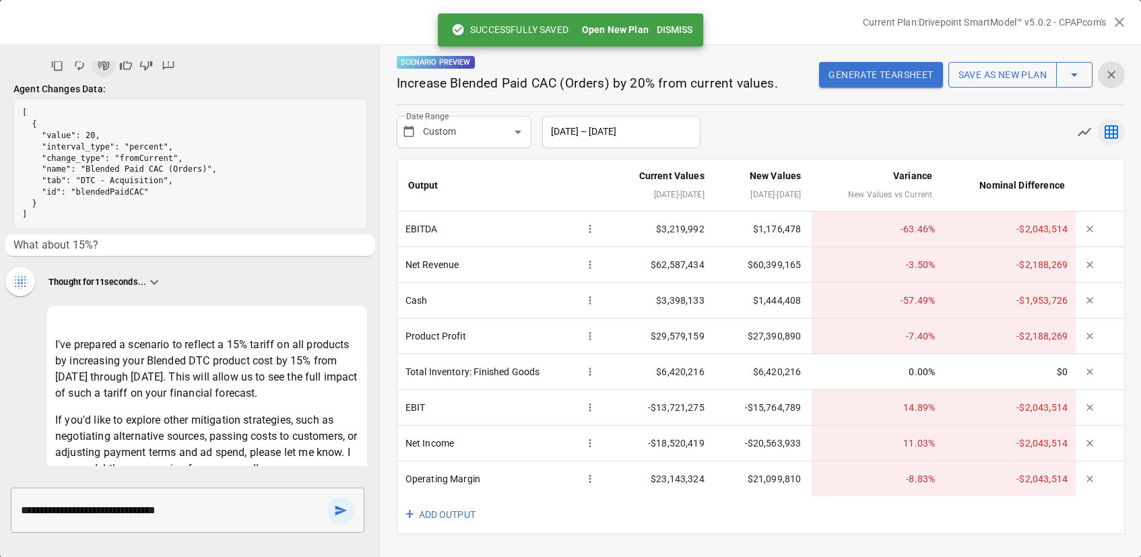
click at [0, 494] on div "**********" at bounding box center [190, 510] width 380 height 67
type textarea "**********"
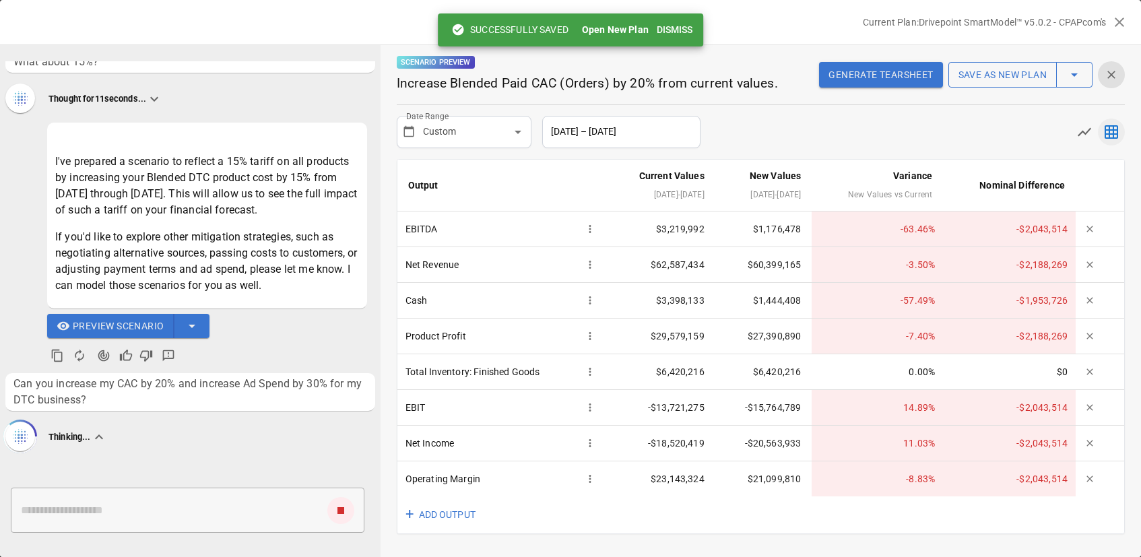
click at [678, 26] on button "Dismiss" at bounding box center [674, 30] width 46 height 25
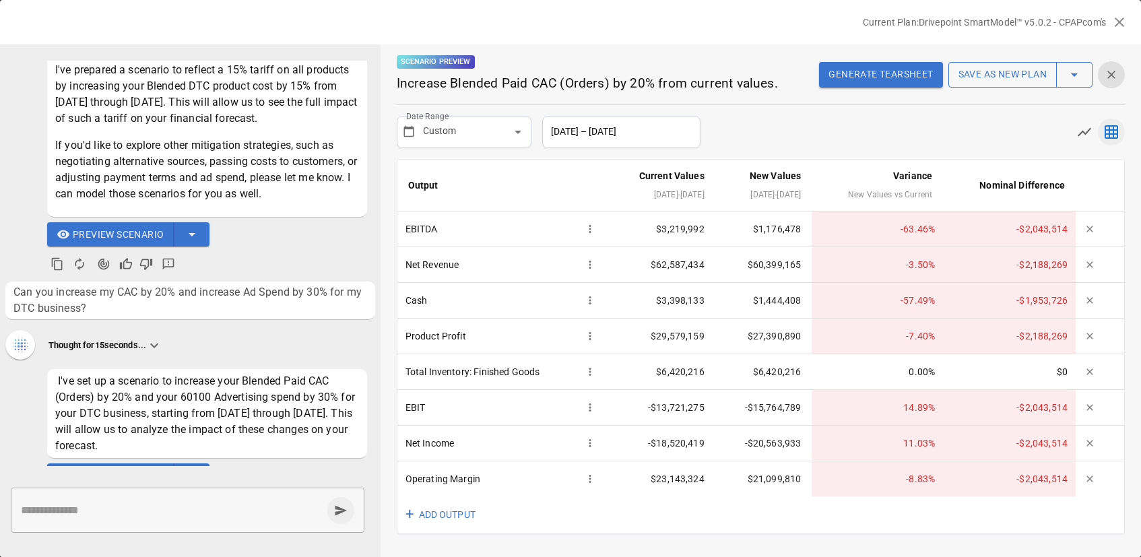
scroll to position [562, 0]
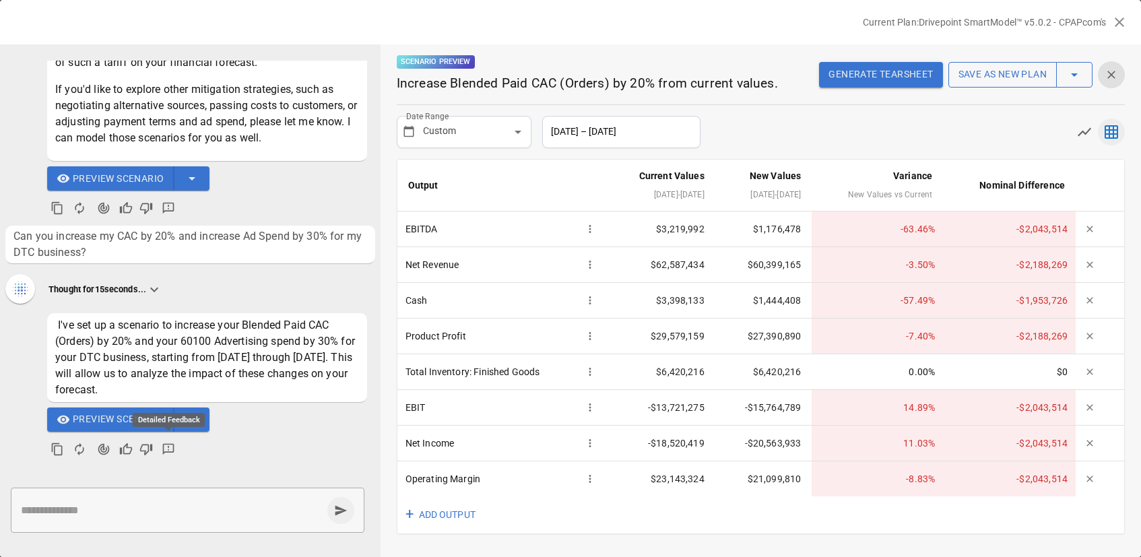
click at [160, 450] on button "Detailed Feedback" at bounding box center [168, 449] width 24 height 24
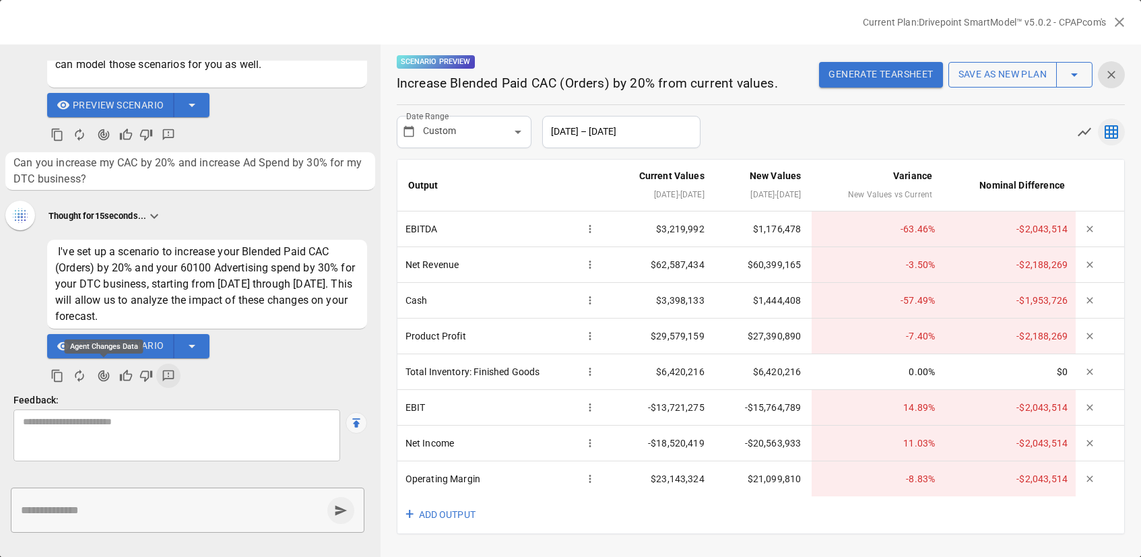
click at [101, 375] on icon "Agent Changes Data" at bounding box center [103, 375] width 11 height 11
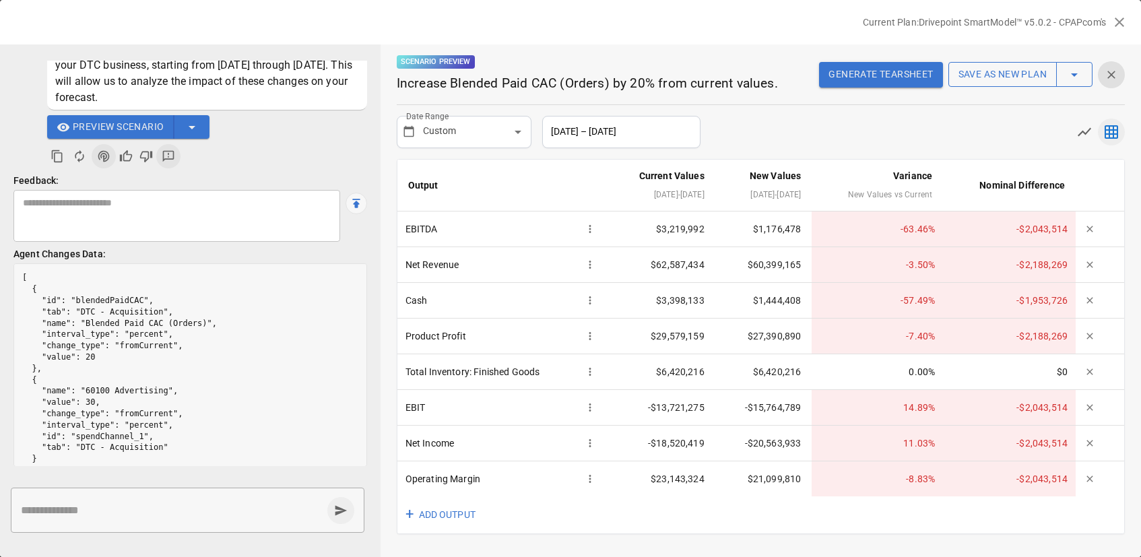
scroll to position [18, 0]
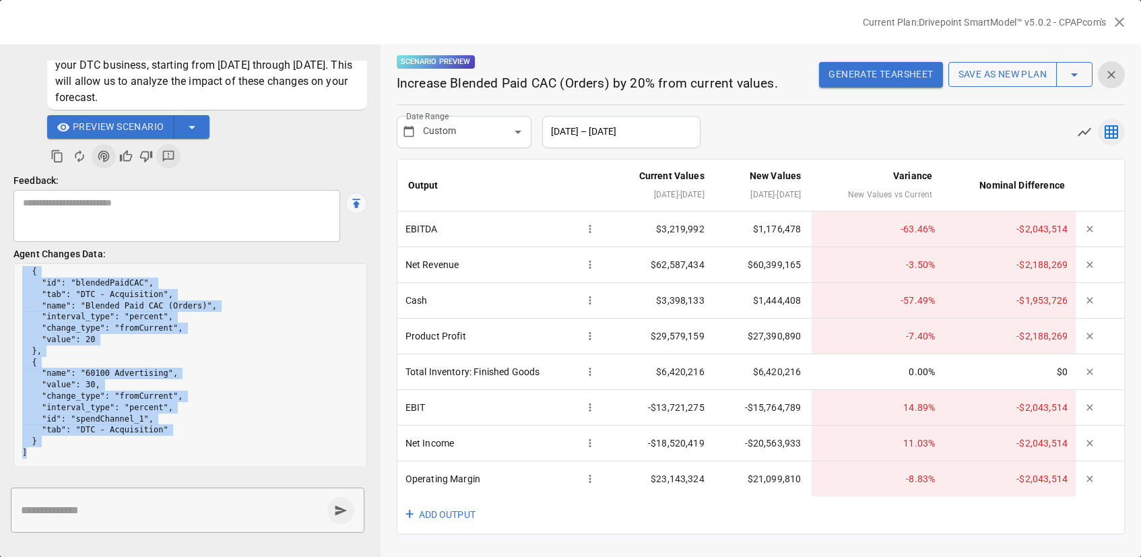
drag, startPoint x: 123, startPoint y: 449, endPoint x: 19, endPoint y: 275, distance: 202.3
click at [19, 275] on pre "[ { "id": "blendedPaidCAC", "tab": "DTC - Acquisition", "name": "Blended Paid C…" at bounding box center [190, 356] width 352 height 220
click at [138, 340] on pre "[ { "id": "blendedPaidCAC", "tab": "DTC - Acquisition", "name": "Blended Paid C…" at bounding box center [190, 356] width 352 height 220
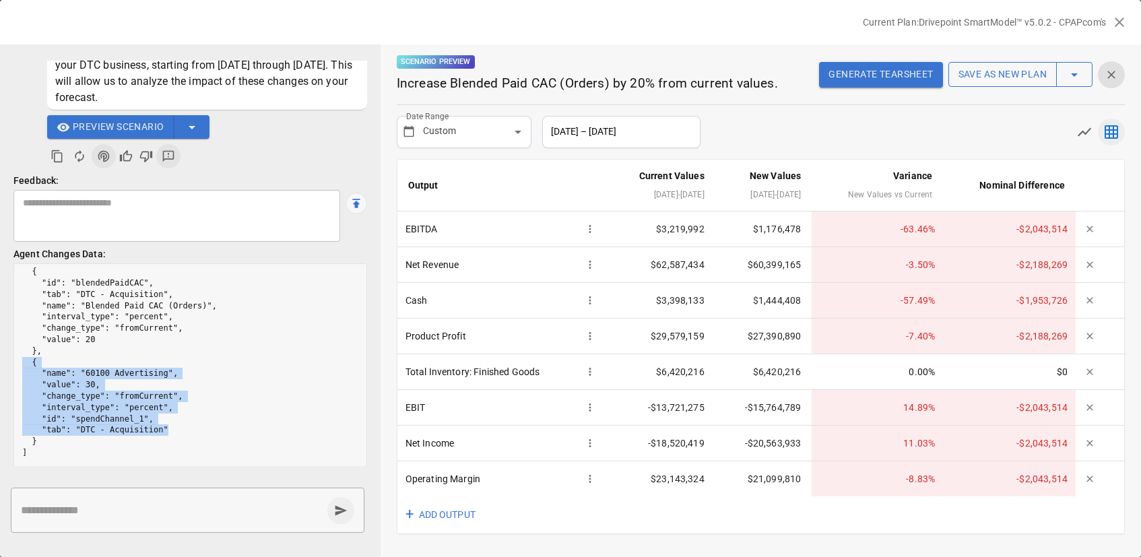
drag, startPoint x: 168, startPoint y: 431, endPoint x: 80, endPoint y: 364, distance: 111.0
click at [11, 361] on li "I've set up a scenario to increase your Blended Paid CAC (Orders) by 20% and yo…" at bounding box center [190, 242] width 370 height 449
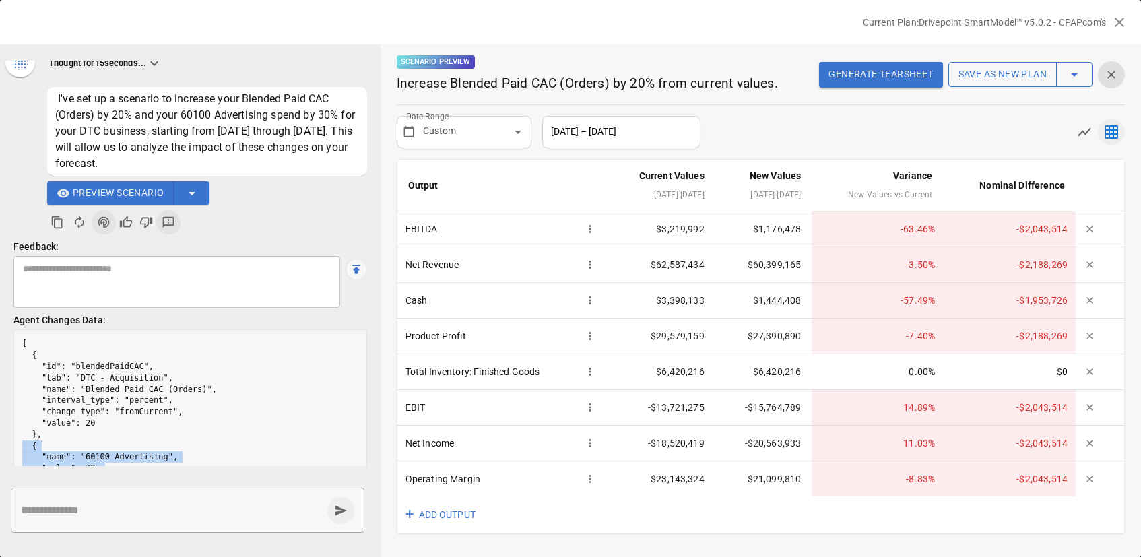
scroll to position [784, 0]
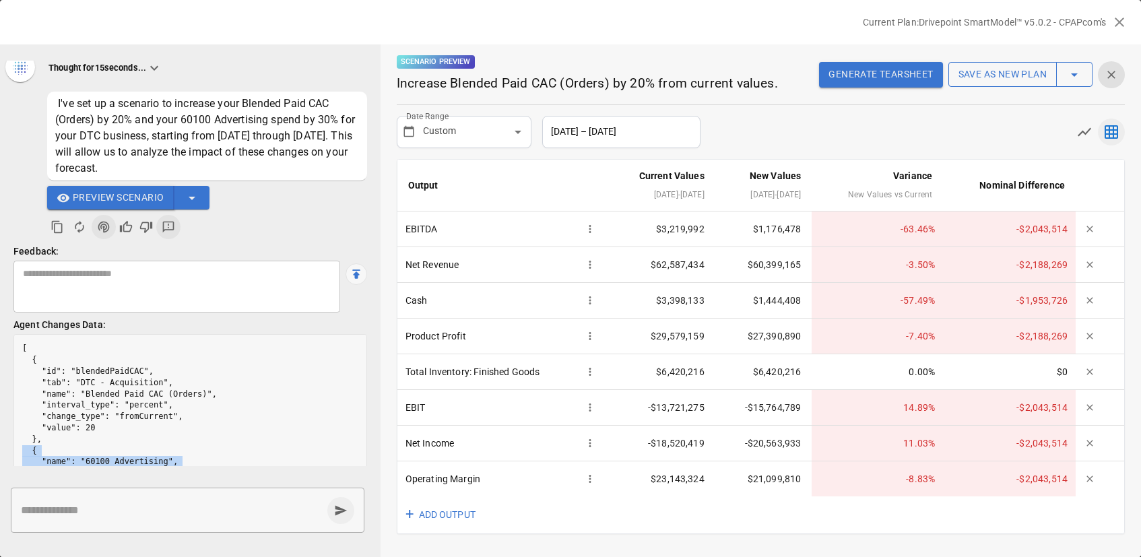
click at [114, 197] on span "Preview Scenario" at bounding box center [118, 197] width 91 height 17
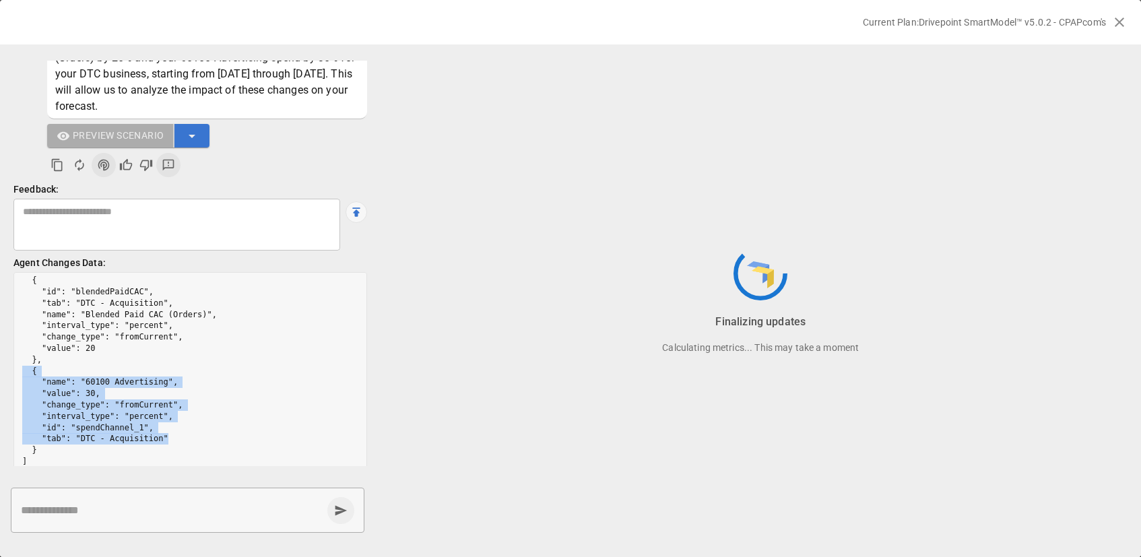
scroll to position [846, 0]
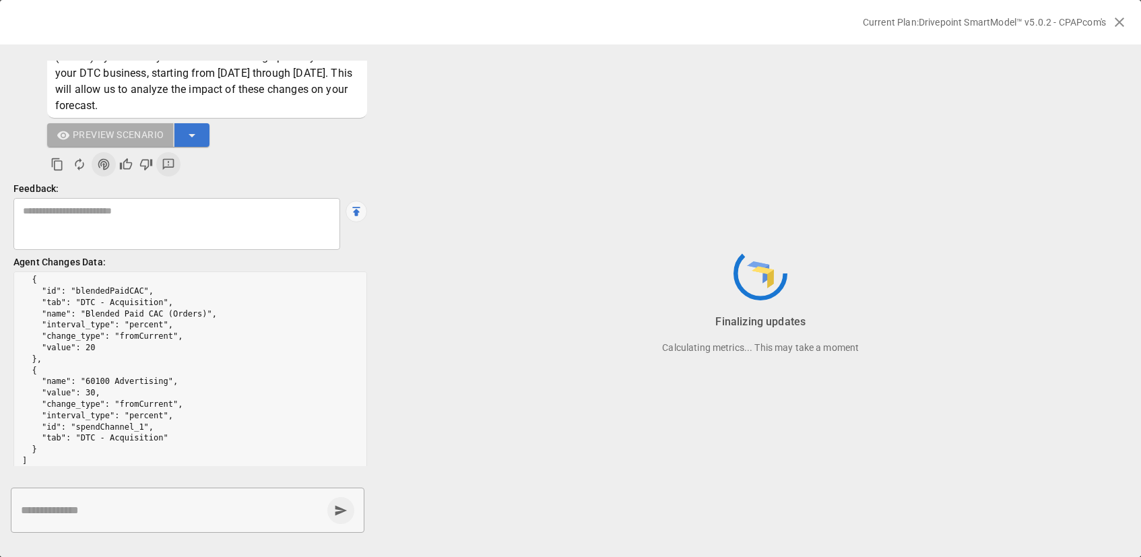
click at [236, 346] on pre "[ { "id": "blendedPaidCAC", "tab": "DTC - Acquisition", "name": "Blended Paid C…" at bounding box center [190, 365] width 352 height 220
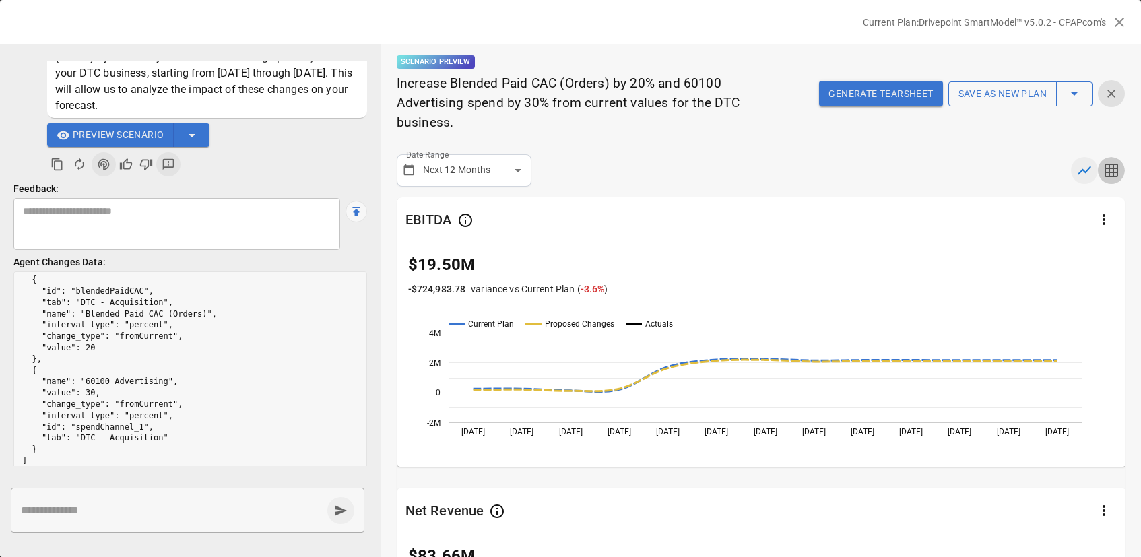
drag, startPoint x: 1109, startPoint y: 147, endPoint x: 1062, endPoint y: 164, distance: 50.3
click at [1108, 162] on icon "button" at bounding box center [1111, 170] width 16 height 16
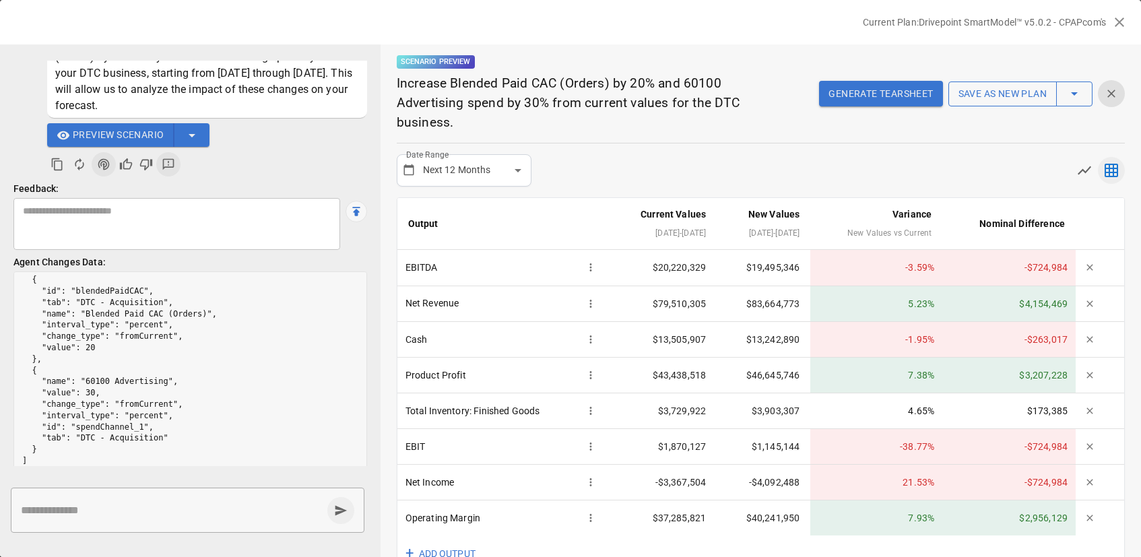
click at [1067, 154] on div "**********" at bounding box center [761, 170] width 728 height 32
click at [1090, 162] on icon "button" at bounding box center [1084, 170] width 16 height 16
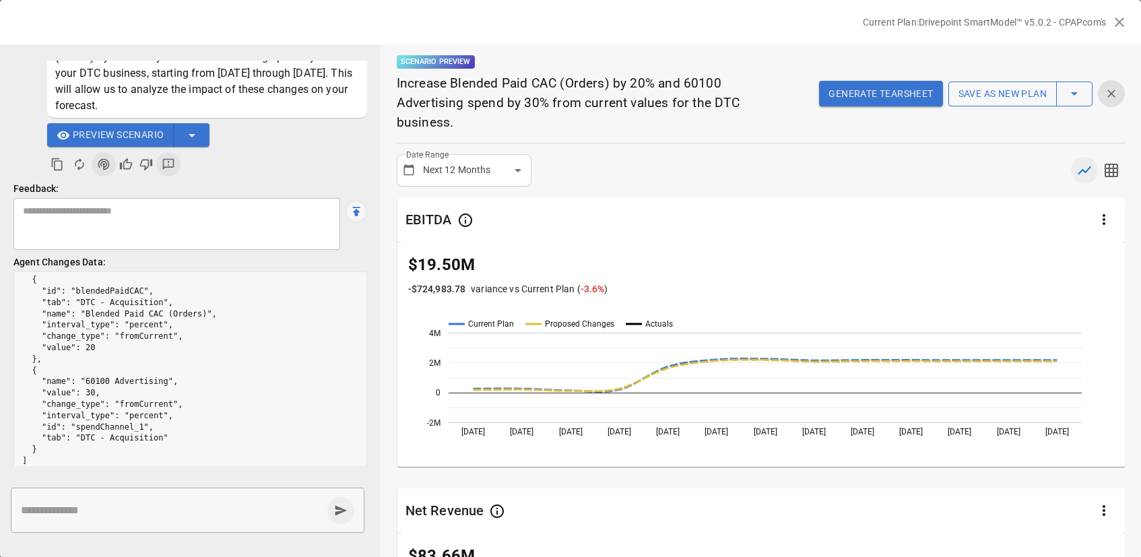
click at [673, 221] on div "EBITDA" at bounding box center [761, 219] width 728 height 44
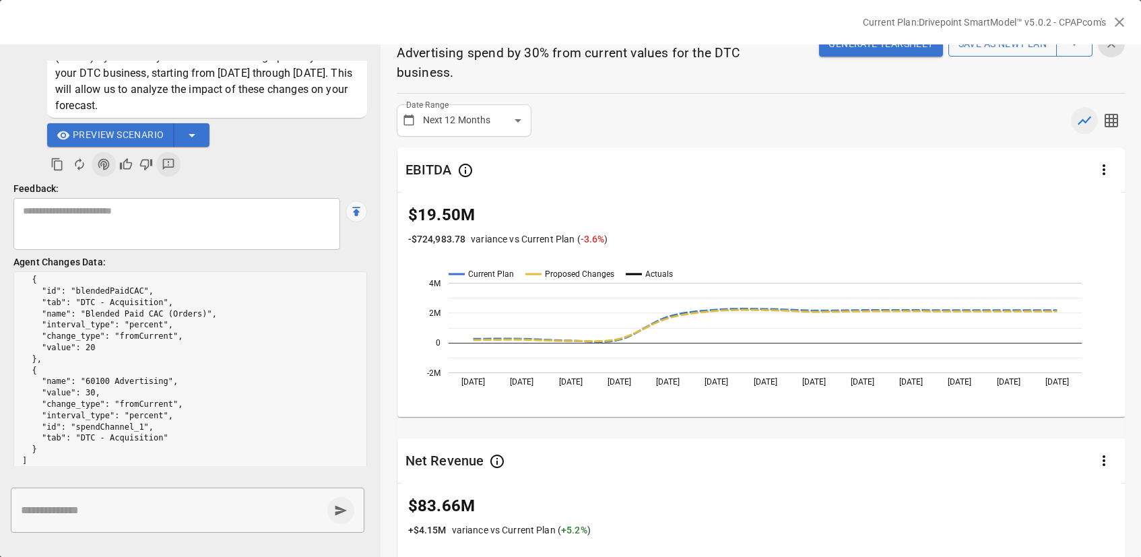
scroll to position [54, 0]
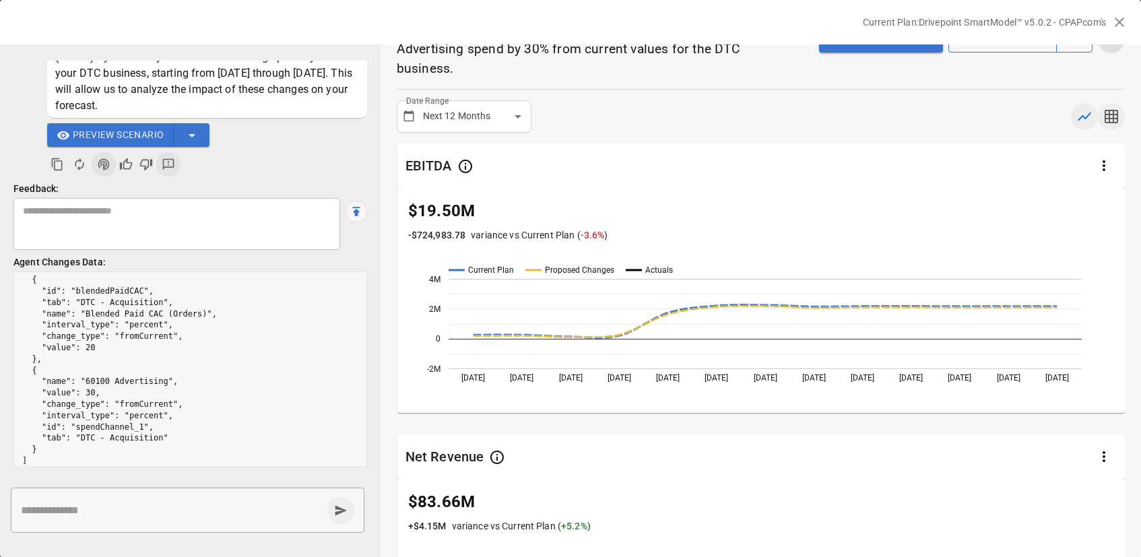
click at [1108, 110] on icon "button" at bounding box center [1110, 116] width 13 height 13
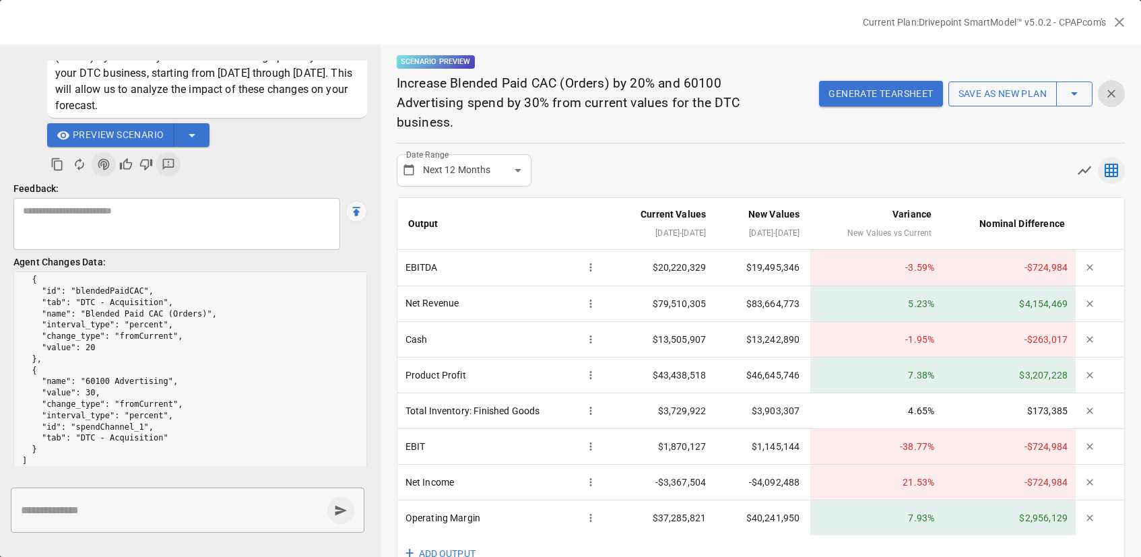
scroll to position [12, 0]
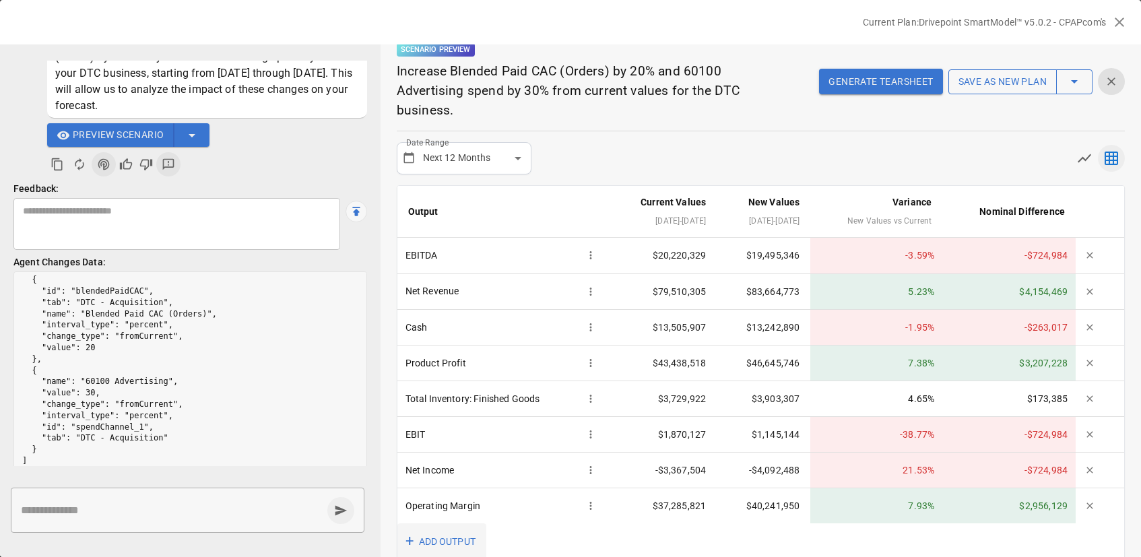
click at [444, 523] on button "+ ADD OUTPUT" at bounding box center [441, 541] width 89 height 37
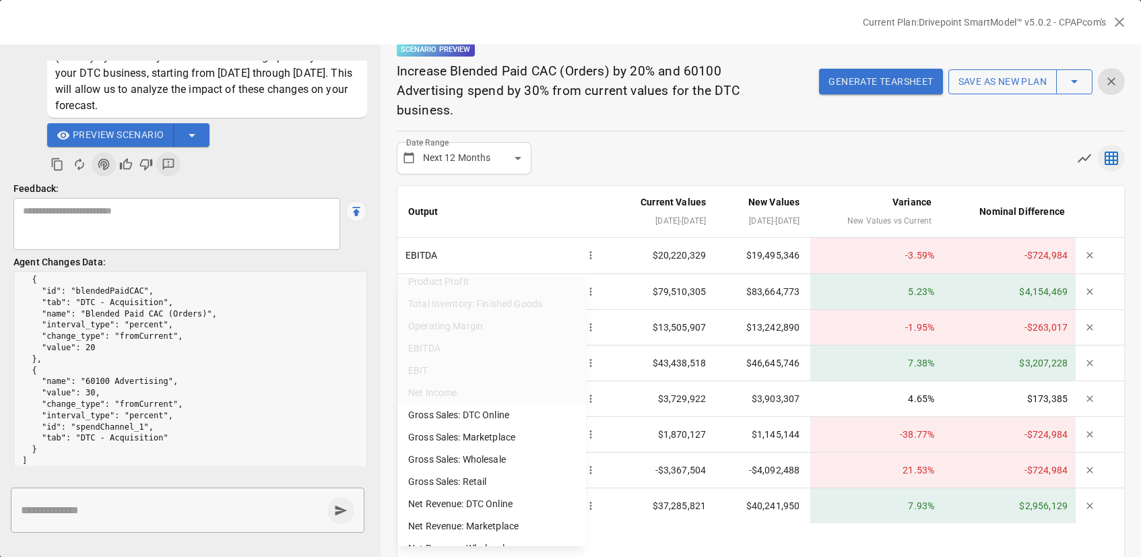
scroll to position [0, 0]
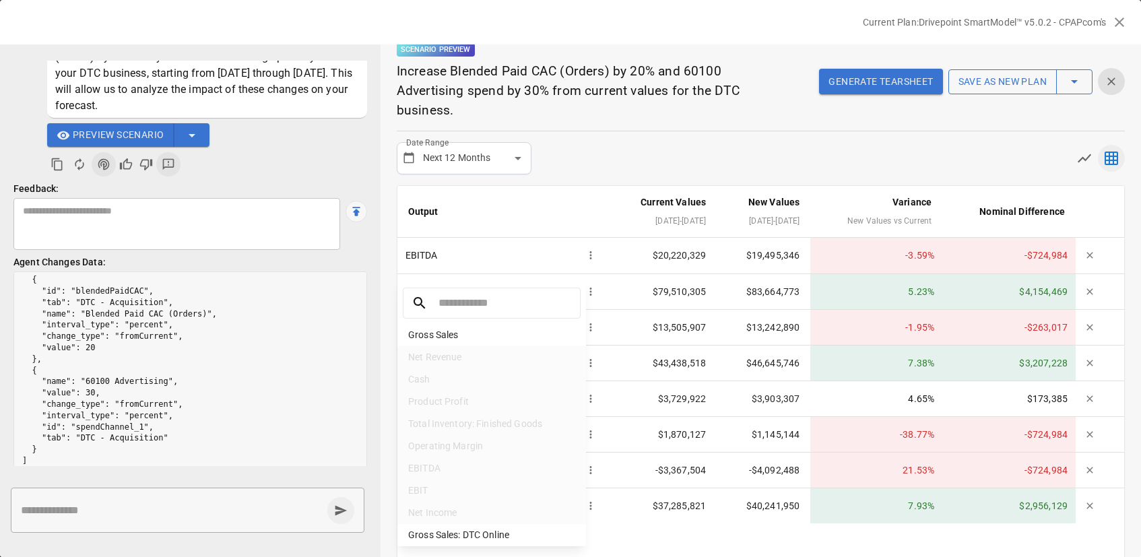
click at [532, 204] on div at bounding box center [570, 278] width 1141 height 557
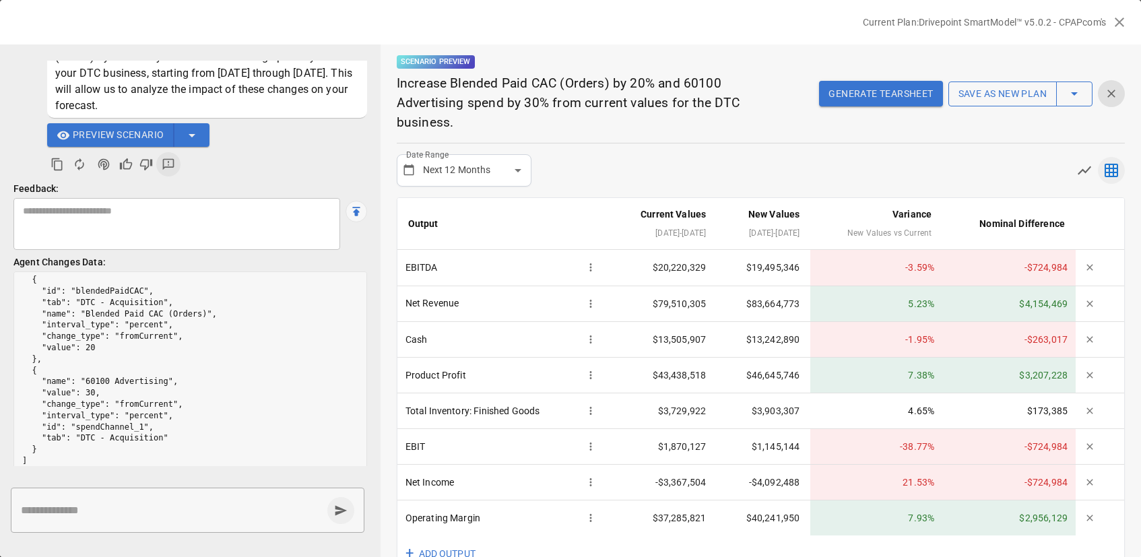
click at [106, 164] on icon "Agent Changes Data" at bounding box center [103, 164] width 11 height 11
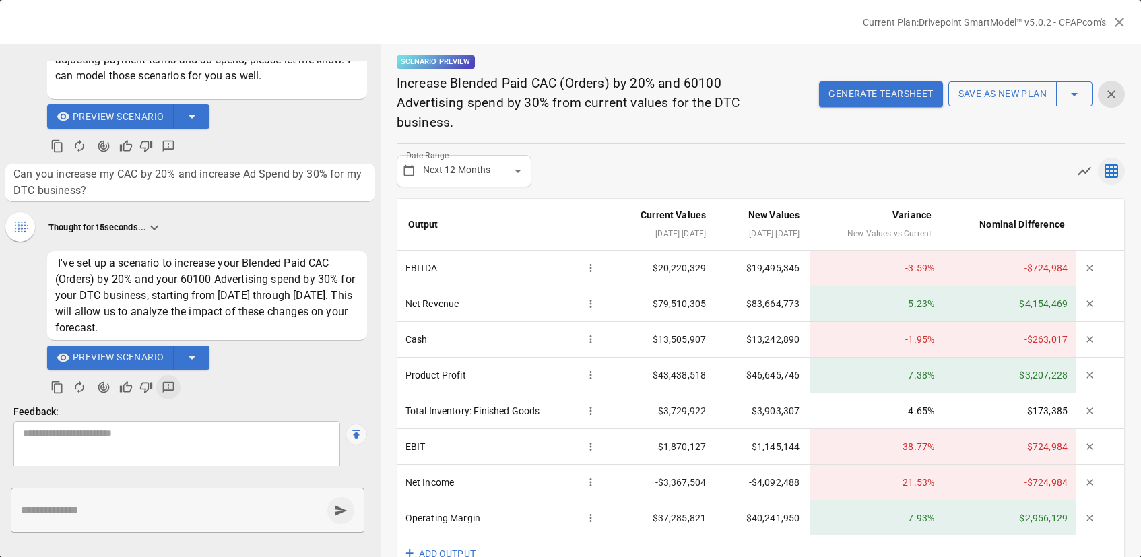
scroll to position [622, 0]
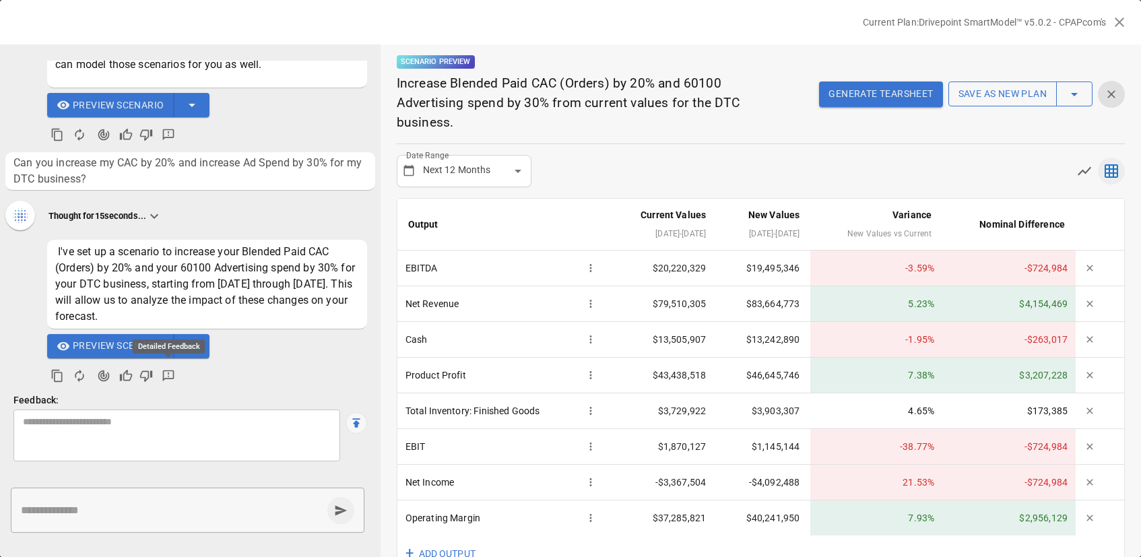
click at [165, 373] on icon "Detailed Feedback" at bounding box center [168, 375] width 13 height 13
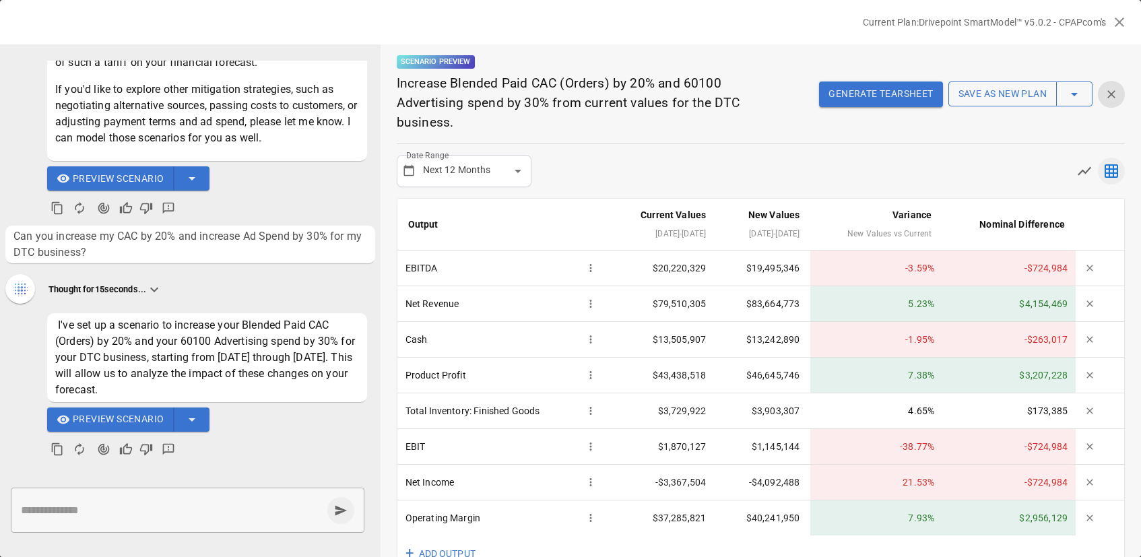
scroll to position [562, 0]
click at [104, 447] on icon "Agent Changes Data" at bounding box center [103, 448] width 11 height 11
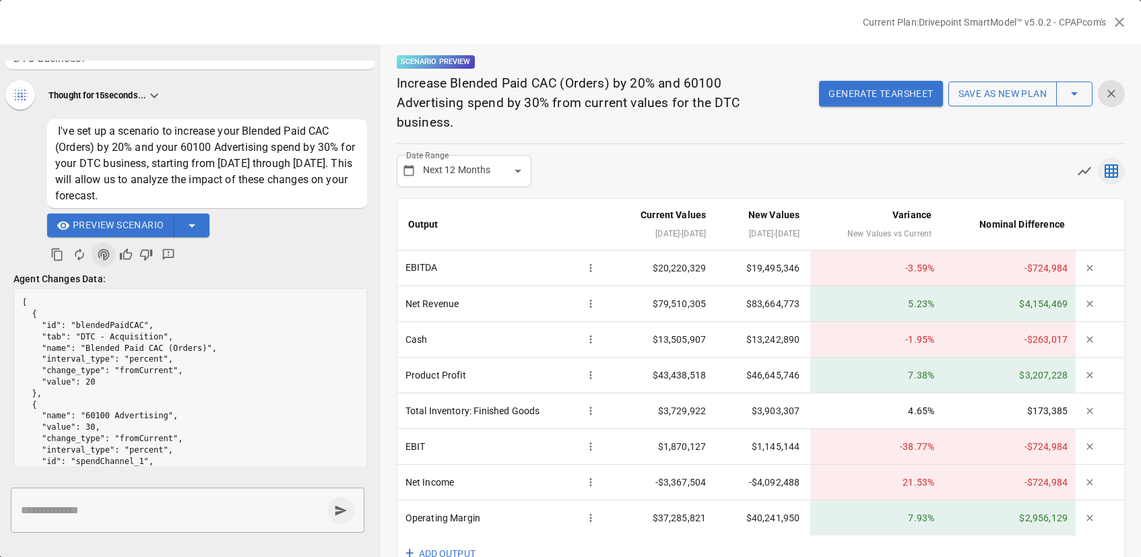
scroll to position [787, 0]
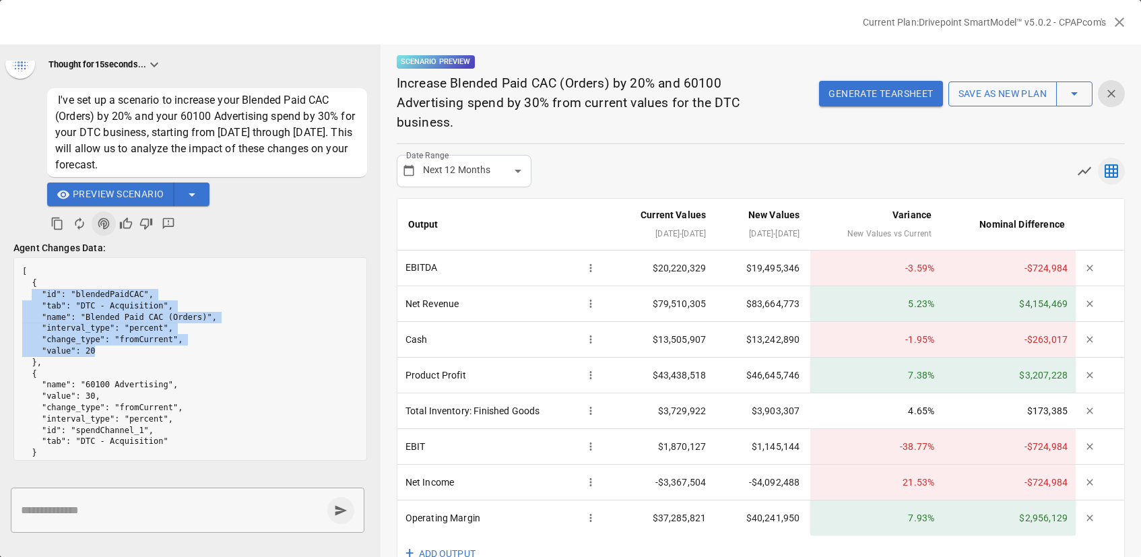
drag, startPoint x: 108, startPoint y: 352, endPoint x: 33, endPoint y: 290, distance: 97.6
click at [33, 290] on pre "[ { "id": "blendedPaidCAC", "tab": "DTC - Acquisition", "name": "Blended Paid C…" at bounding box center [190, 368] width 352 height 220
click at [97, 351] on pre "[ { "id": "blendedPaidCAC", "tab": "DTC - Acquisition", "name": "Blended Paid C…" at bounding box center [190, 368] width 352 height 220
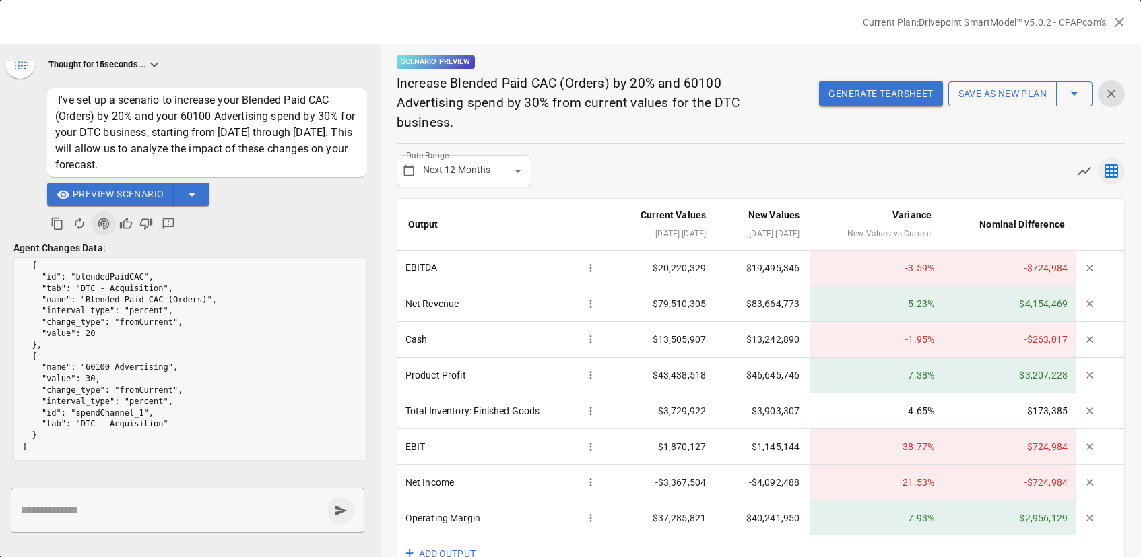
scroll to position [0, 0]
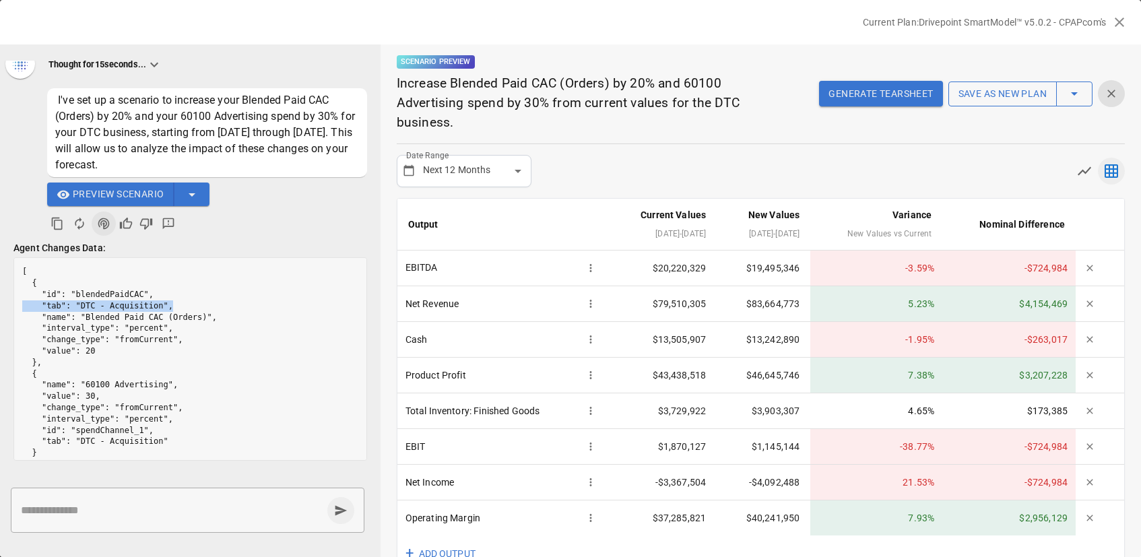
drag, startPoint x: 175, startPoint y: 304, endPoint x: 18, endPoint y: 307, distance: 157.6
click at [18, 308] on pre "[ { "id": "blendedPaidCAC", "tab": "DTC - Acquisition", "name": "Blended Paid C…" at bounding box center [190, 368] width 352 height 220
click at [97, 226] on icon "Agent Changes Data" at bounding box center [103, 223] width 13 height 13
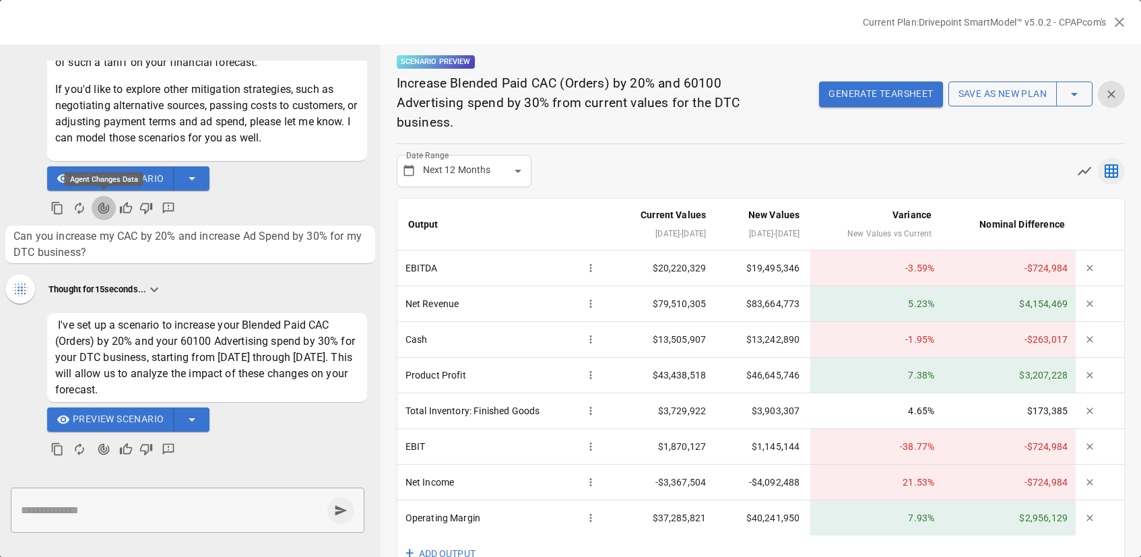
click at [100, 207] on icon "Agent Changes Data" at bounding box center [103, 207] width 11 height 11
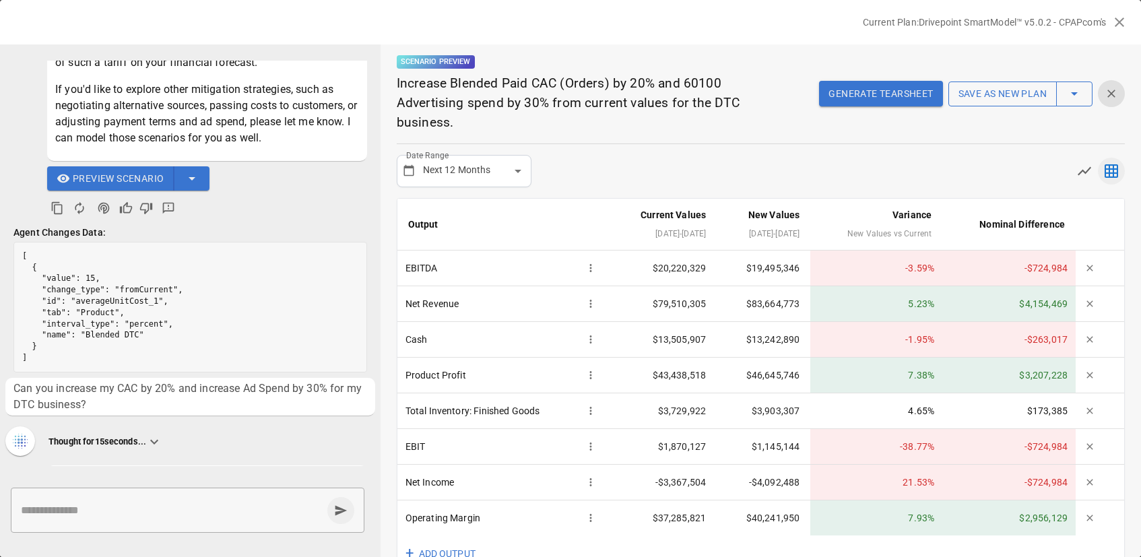
click at [106, 210] on icon "Agent Changes Data" at bounding box center [103, 207] width 13 height 13
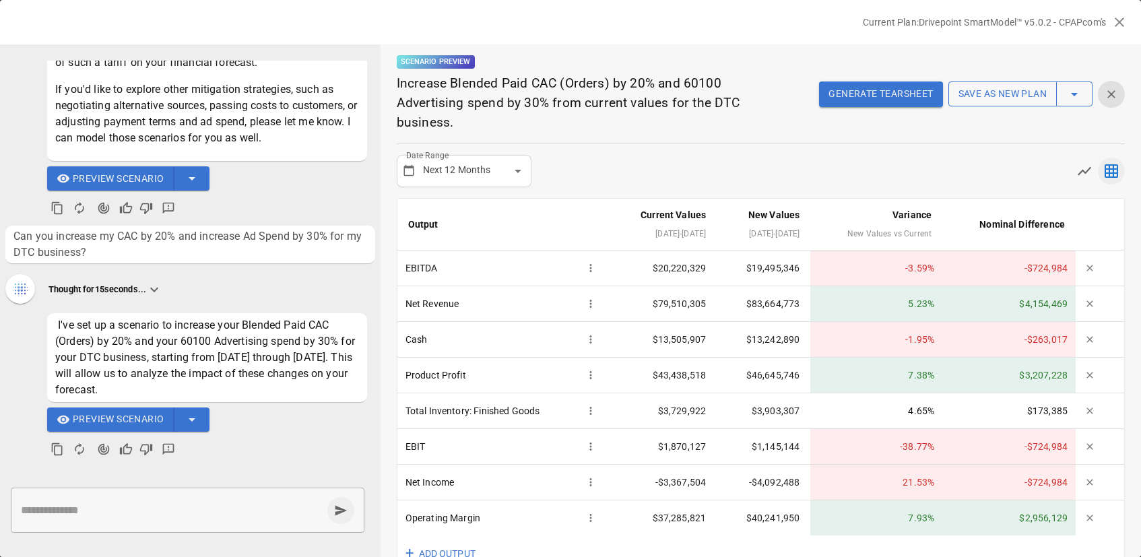
click at [1010, 88] on button "Save as new plan" at bounding box center [1002, 94] width 108 height 26
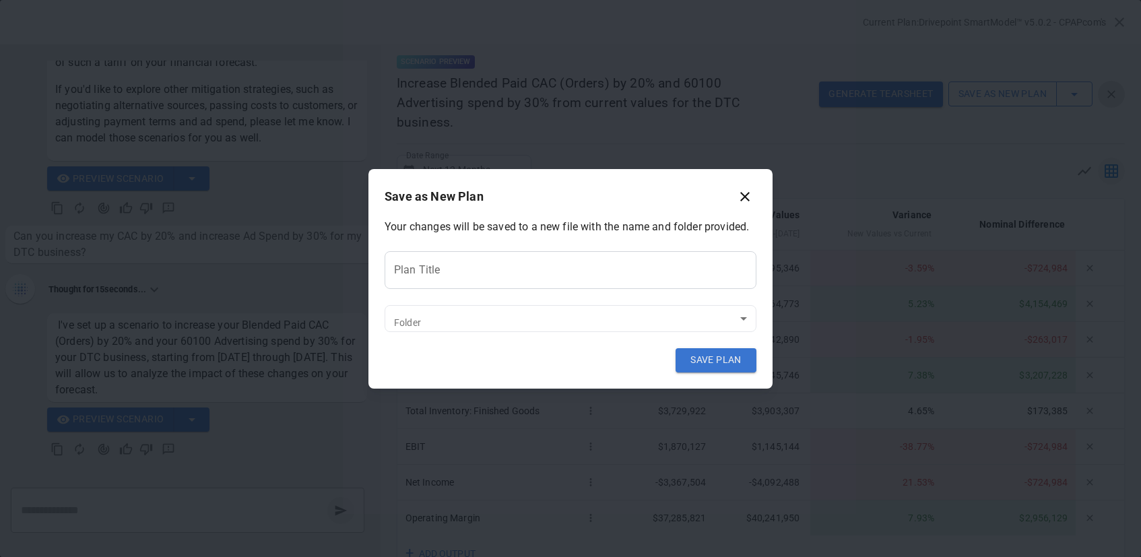
click at [673, 271] on input "Plan Title" at bounding box center [570, 270] width 372 height 38
click at [746, 203] on icon "button" at bounding box center [745, 197] width 16 height 16
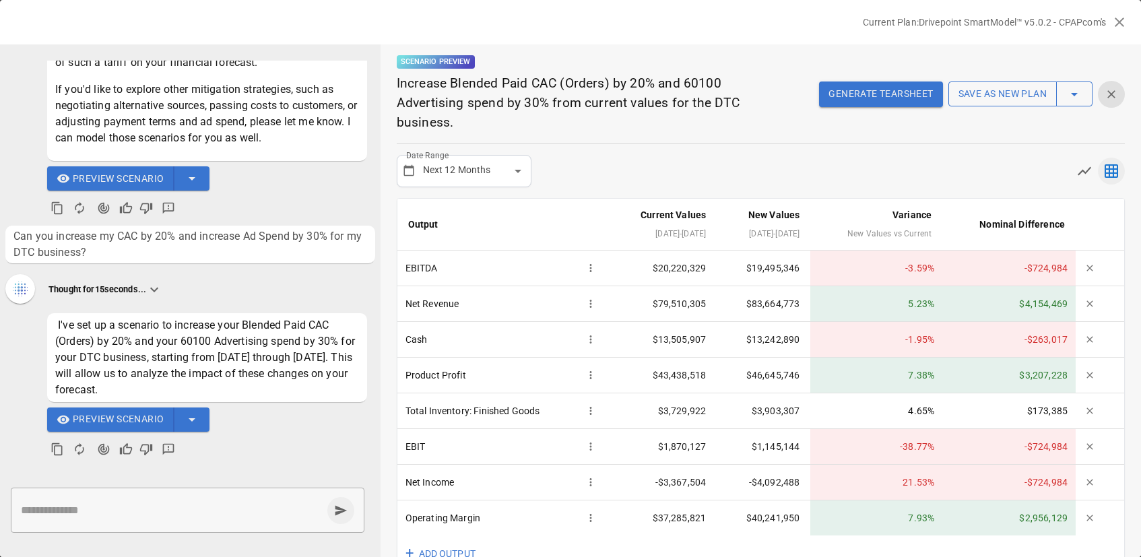
click at [848, 67] on div "Scenario Preview Increase Blended Paid CAC (Orders) by 20% and 60100 Advertisin…" at bounding box center [761, 93] width 728 height 98
click at [852, 81] on button "Generate Tearsheet" at bounding box center [880, 94] width 123 height 26
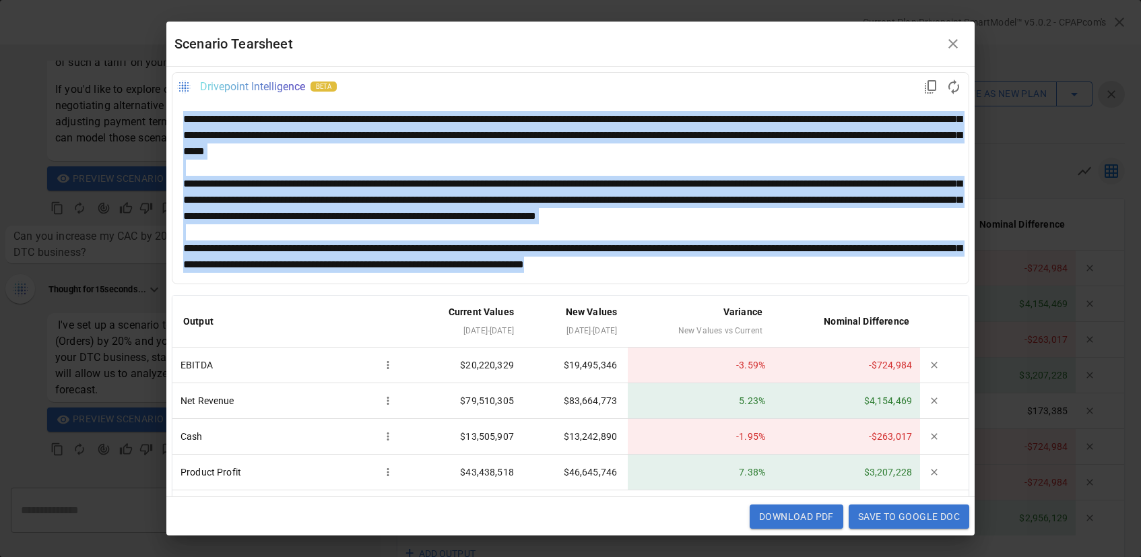
drag, startPoint x: 722, startPoint y: 264, endPoint x: 159, endPoint y: 118, distance: 581.6
click at [159, 118] on div "Scenario Tearsheet Drivepoint Intelligence beta Output Current Values [DATE] - …" at bounding box center [570, 278] width 1141 height 557
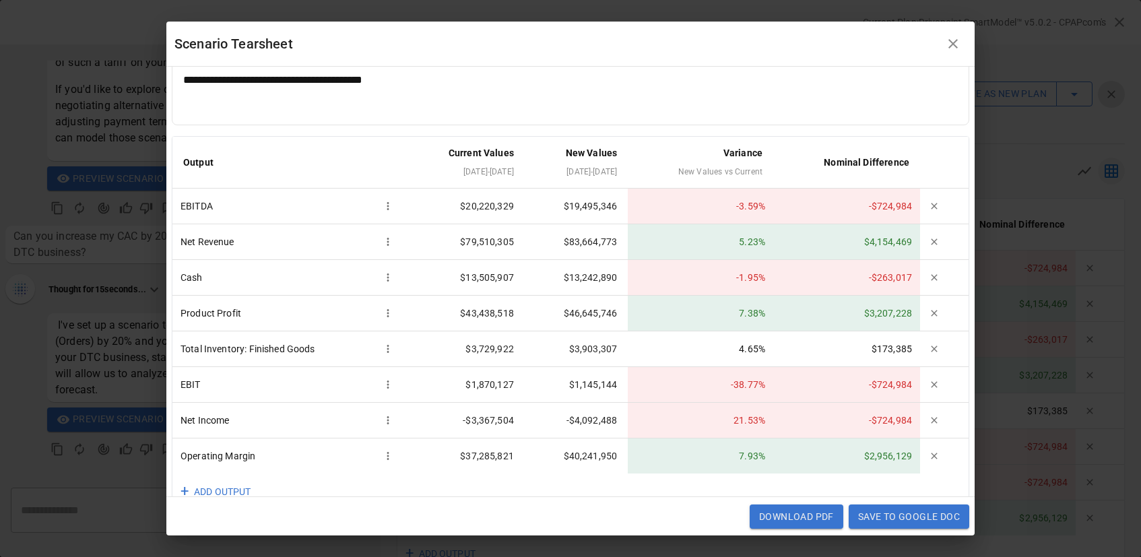
scroll to position [121, 0]
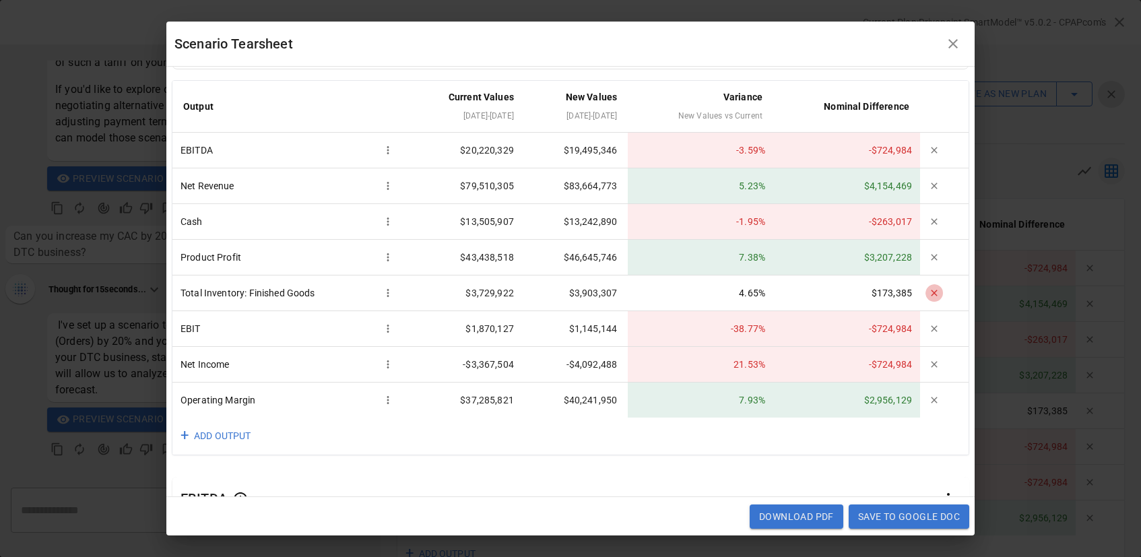
click at [934, 294] on icon "button" at bounding box center [934, 293] width 11 height 11
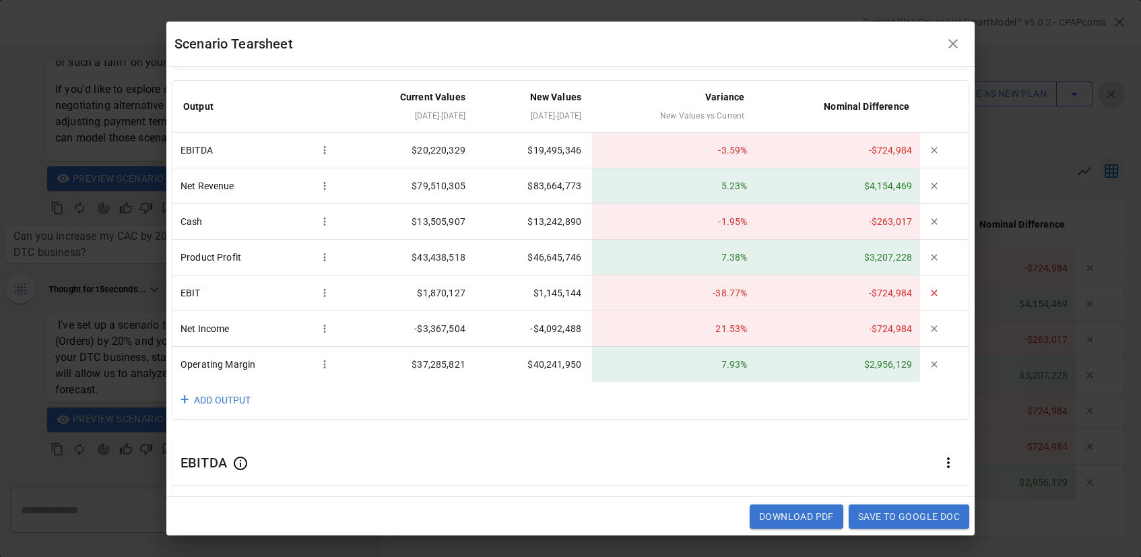
click at [932, 292] on icon "button" at bounding box center [934, 293] width 11 height 11
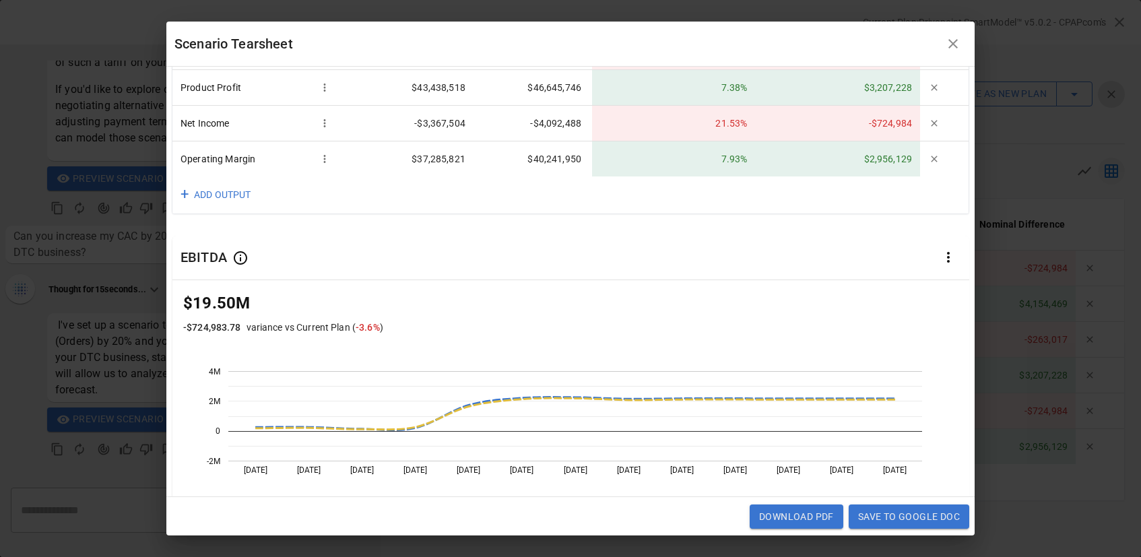
scroll to position [310, 0]
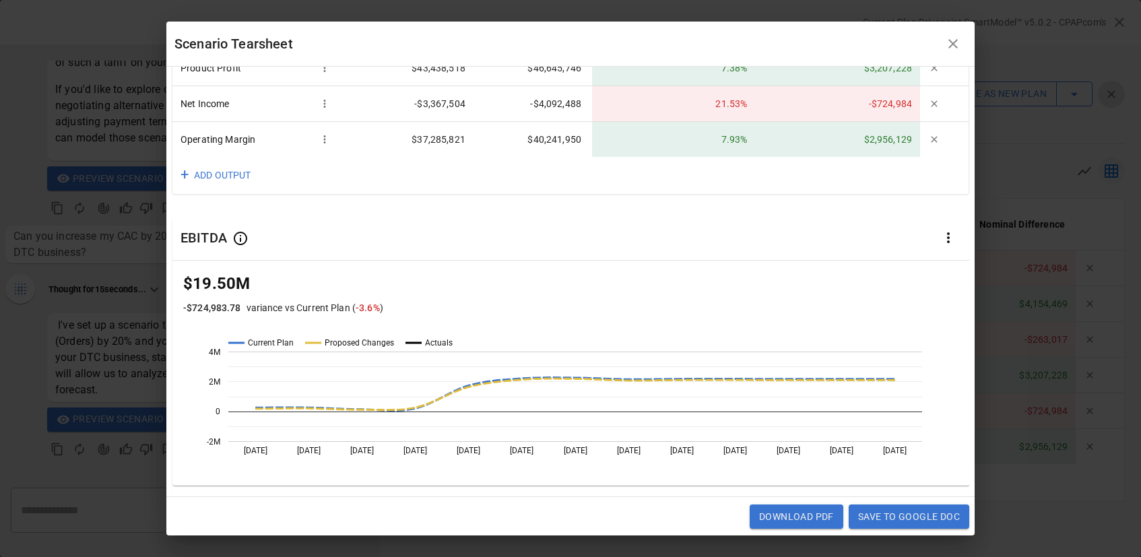
click at [885, 516] on button "Save to Google Doc" at bounding box center [908, 516] width 121 height 24
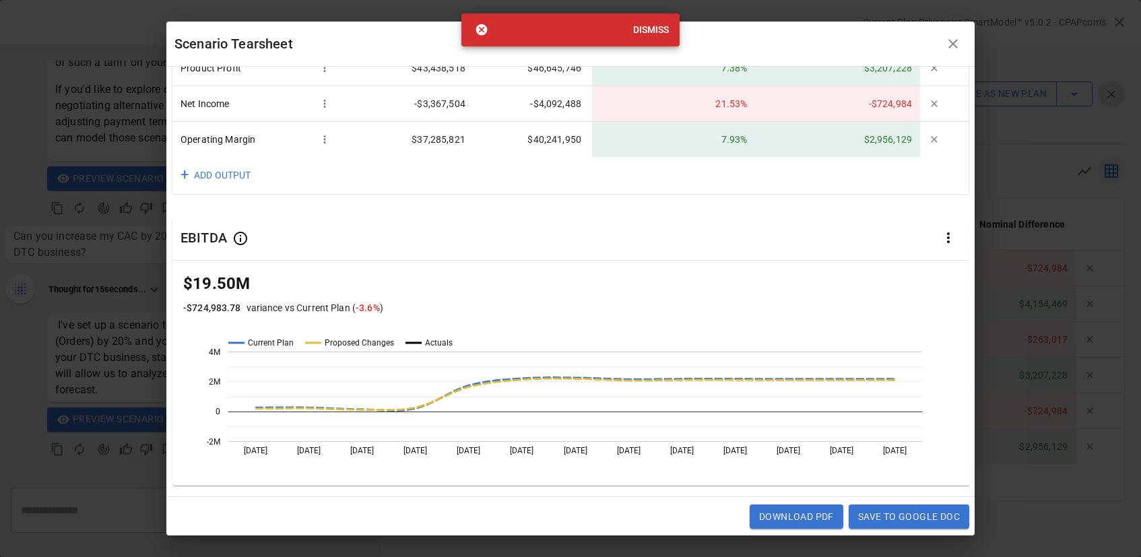
click at [639, 26] on button "Dismiss" at bounding box center [651, 30] width 46 height 25
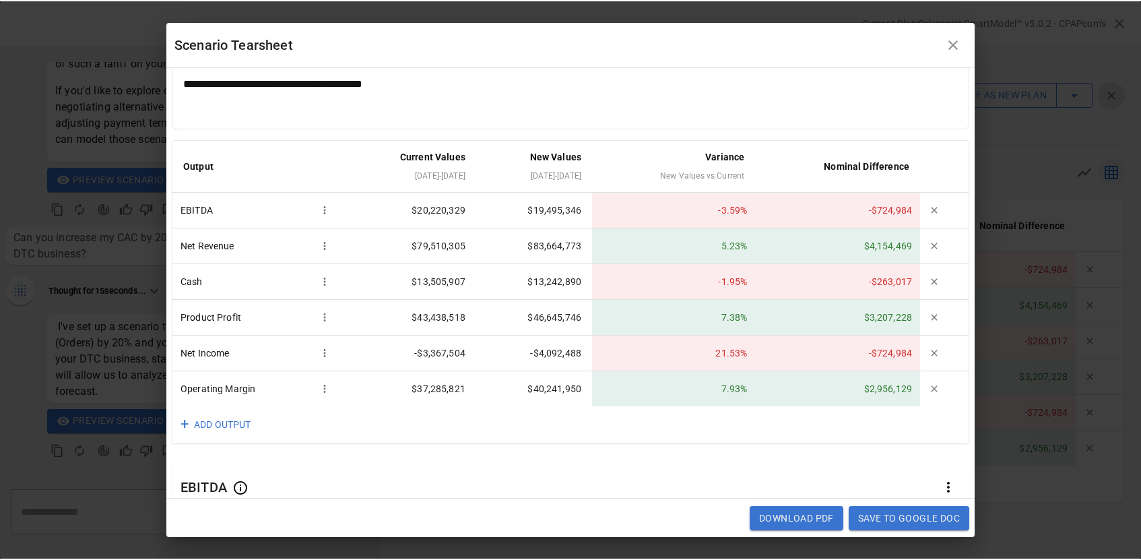
scroll to position [0, 0]
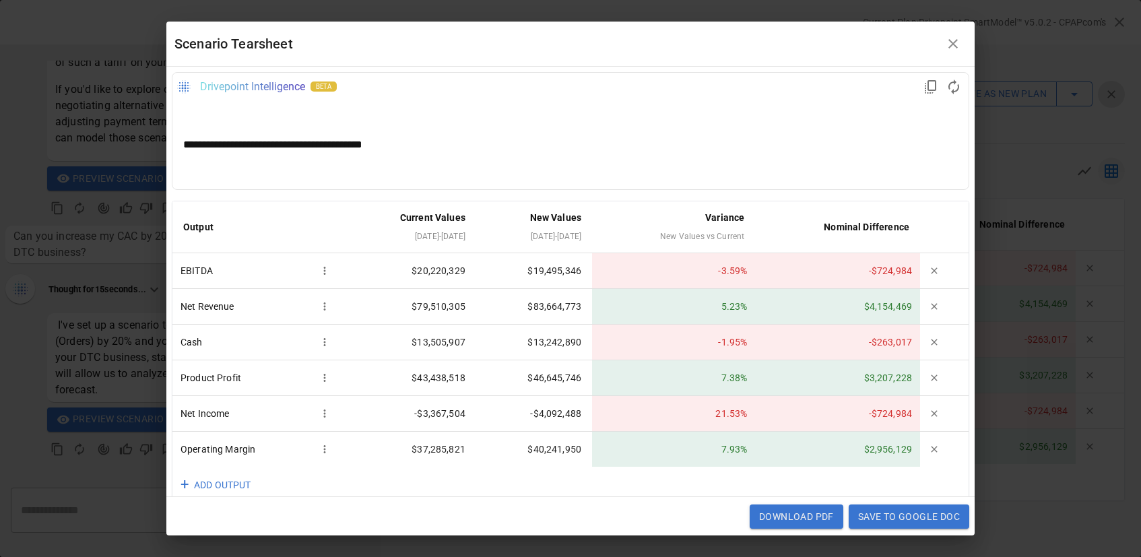
click at [953, 40] on icon "button" at bounding box center [953, 44] width 16 height 16
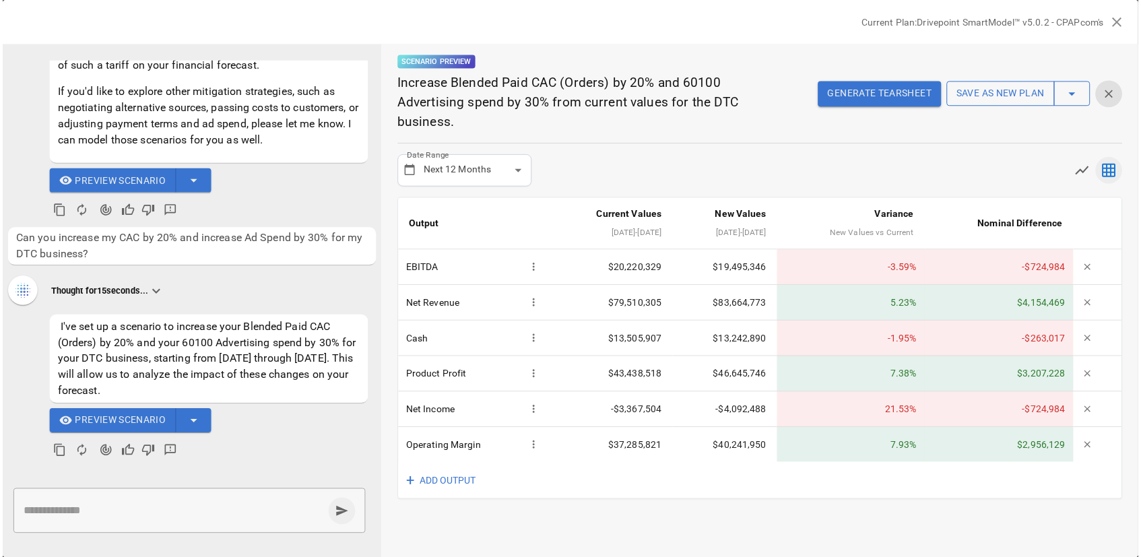
scroll to position [562, 0]
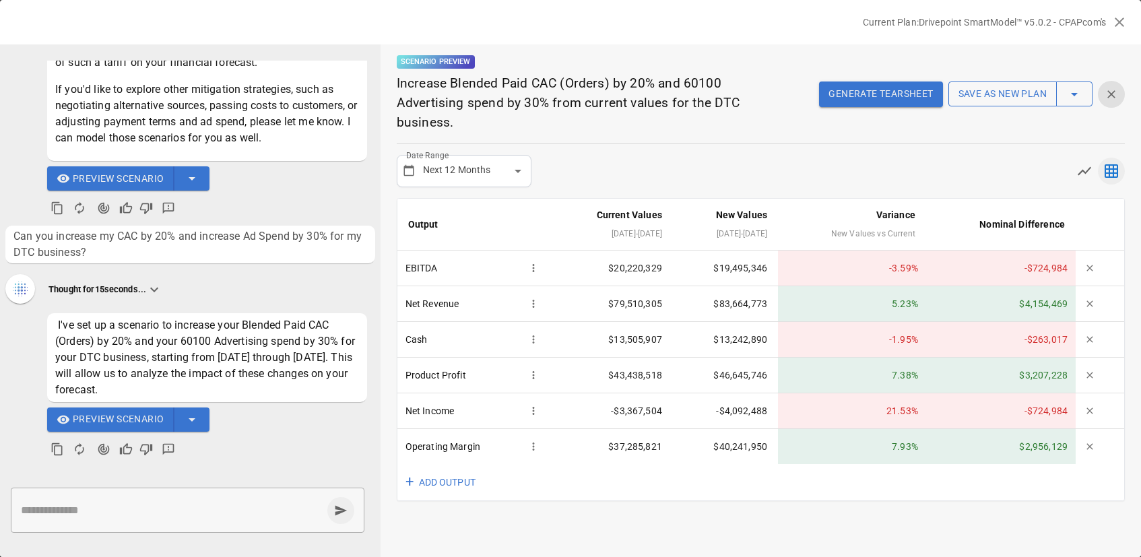
click at [141, 502] on textarea at bounding box center [171, 509] width 301 height 15
click at [90, 513] on textarea at bounding box center [171, 509] width 301 height 15
click at [138, 496] on div "* ​" at bounding box center [188, 510] width 354 height 45
type textarea "**********"
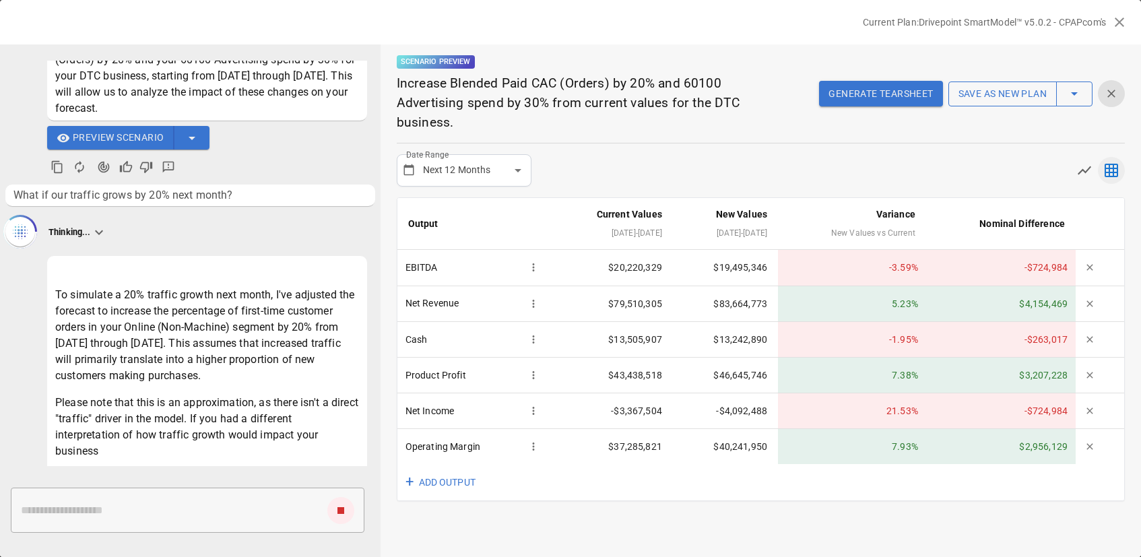
scroll to position [860, 0]
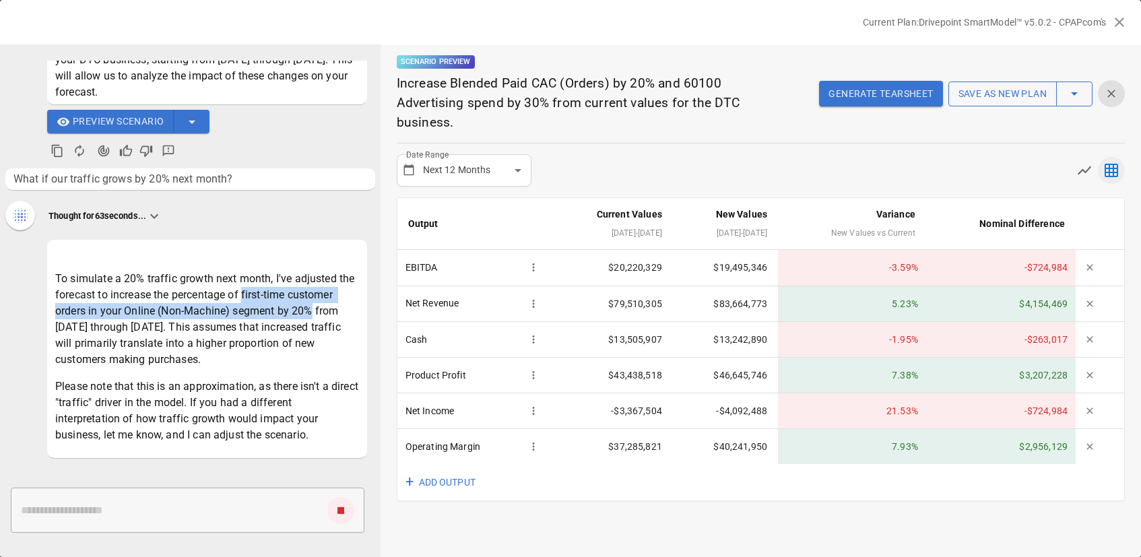
drag, startPoint x: 242, startPoint y: 296, endPoint x: 310, endPoint y: 314, distance: 69.6
click at [310, 314] on p "To simulate a 20% traffic growth next month, I've adjusted the forecast to incr…" at bounding box center [207, 319] width 304 height 97
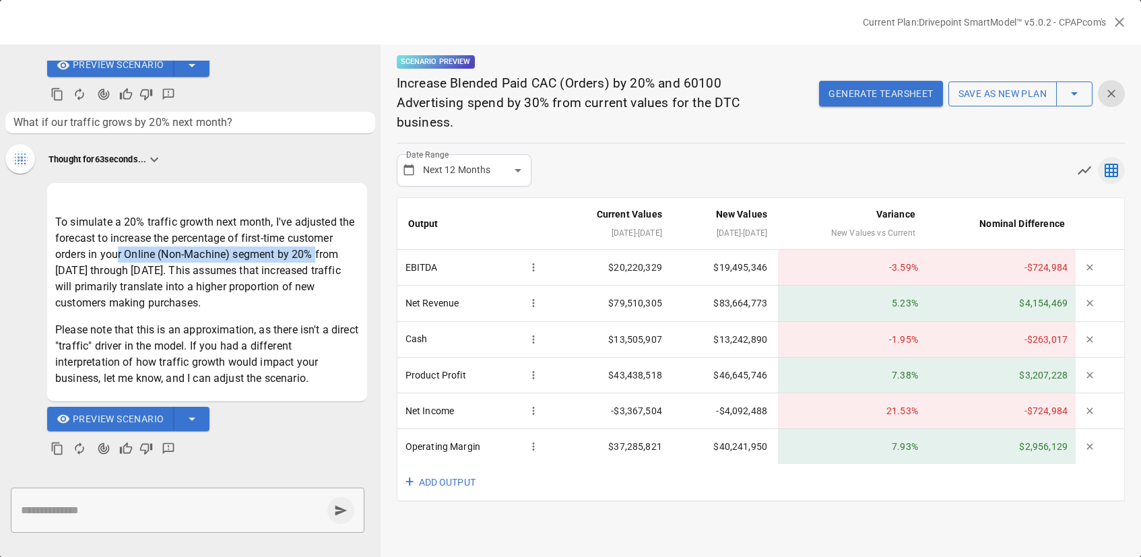
drag, startPoint x: 119, startPoint y: 253, endPoint x: 314, endPoint y: 254, distance: 195.9
click at [314, 254] on p "To simulate a 20% traffic growth next month, I've adjusted the forecast to incr…" at bounding box center [207, 262] width 304 height 97
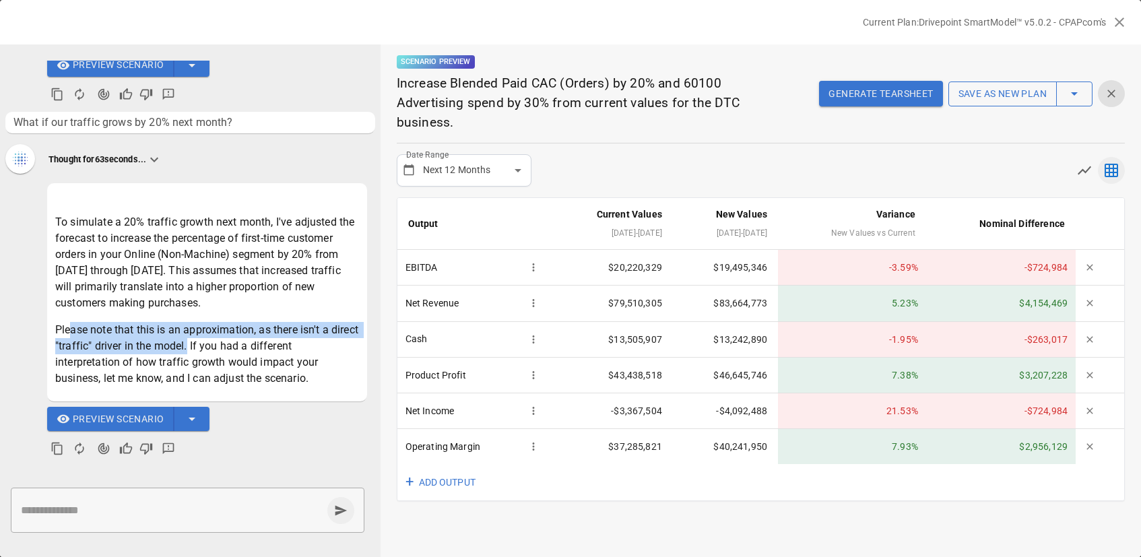
drag, startPoint x: 73, startPoint y: 325, endPoint x: 217, endPoint y: 345, distance: 144.8
click at [217, 345] on p "Please note that this is an approximation, as there isn't a direct "traffic" dr…" at bounding box center [207, 354] width 304 height 65
drag, startPoint x: 232, startPoint y: 349, endPoint x: 224, endPoint y: 349, distance: 8.8
click at [226, 349] on p "Please note that this is an approximation, as there isn't a direct "traffic" dr…" at bounding box center [207, 354] width 304 height 65
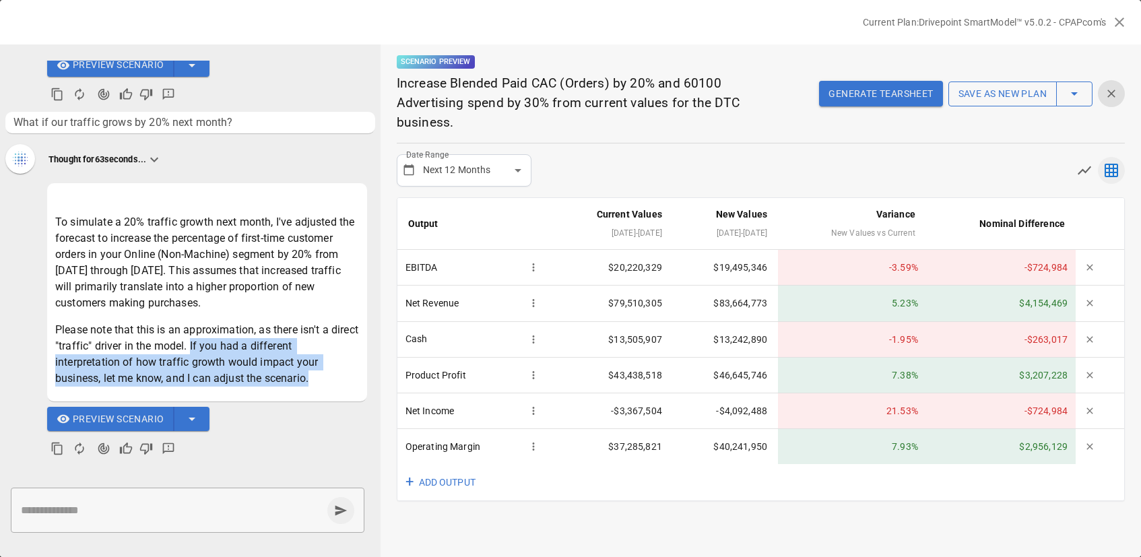
drag, startPoint x: 224, startPoint y: 349, endPoint x: 321, endPoint y: 380, distance: 101.1
click at [317, 380] on p "Please note that this is an approximation, as there isn't a direct "traffic" dr…" at bounding box center [207, 354] width 304 height 65
click at [321, 379] on p "Please note that this is an approximation, as there isn't a direct "traffic" dr…" at bounding box center [207, 354] width 304 height 65
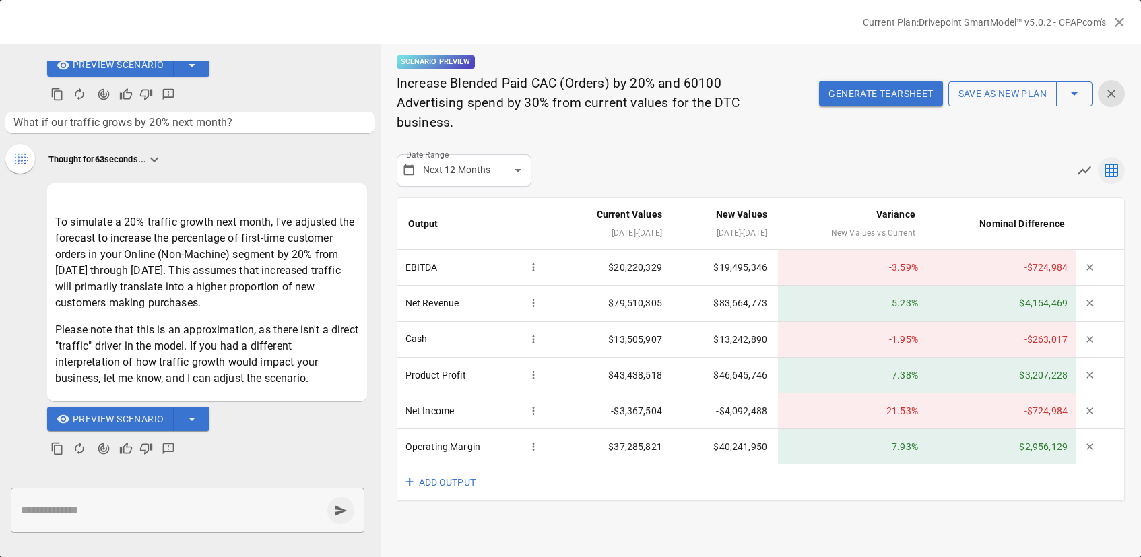
drag, startPoint x: 296, startPoint y: 302, endPoint x: 35, endPoint y: 220, distance: 273.9
click at [35, 220] on div "To simulate a 20% traffic growth next month, I've adjusted the forecast to incr…" at bounding box center [190, 320] width 354 height 280
click at [275, 382] on p "Please note that this is an approximation, as there isn't a direct "traffic" dr…" at bounding box center [207, 354] width 304 height 65
click at [123, 448] on icon "Good Response" at bounding box center [126, 447] width 12 height 11
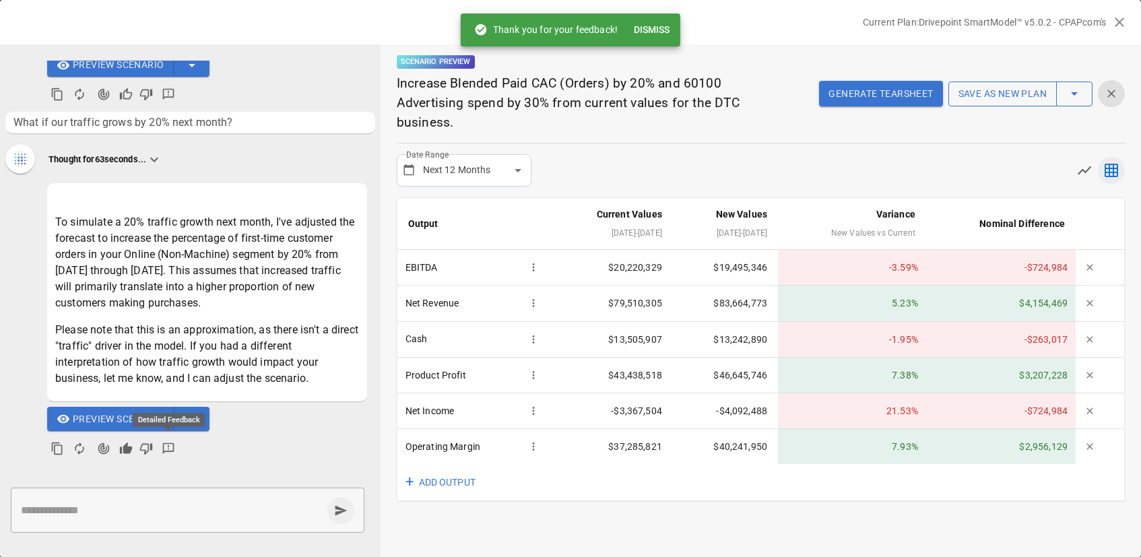
click at [163, 451] on icon "Detailed Feedback" at bounding box center [168, 448] width 11 height 11
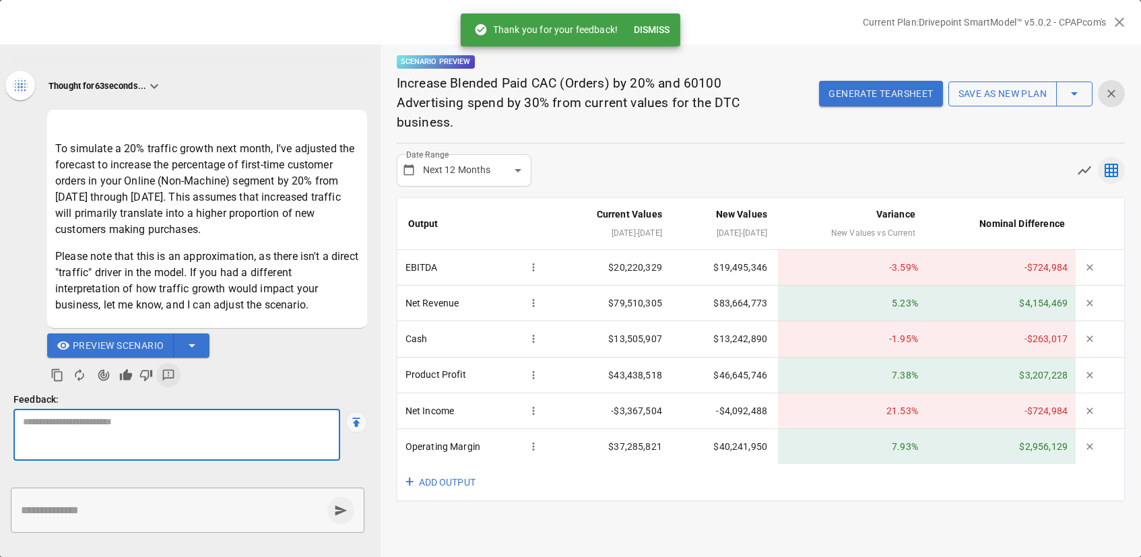
click at [178, 441] on textarea at bounding box center [177, 435] width 308 height 40
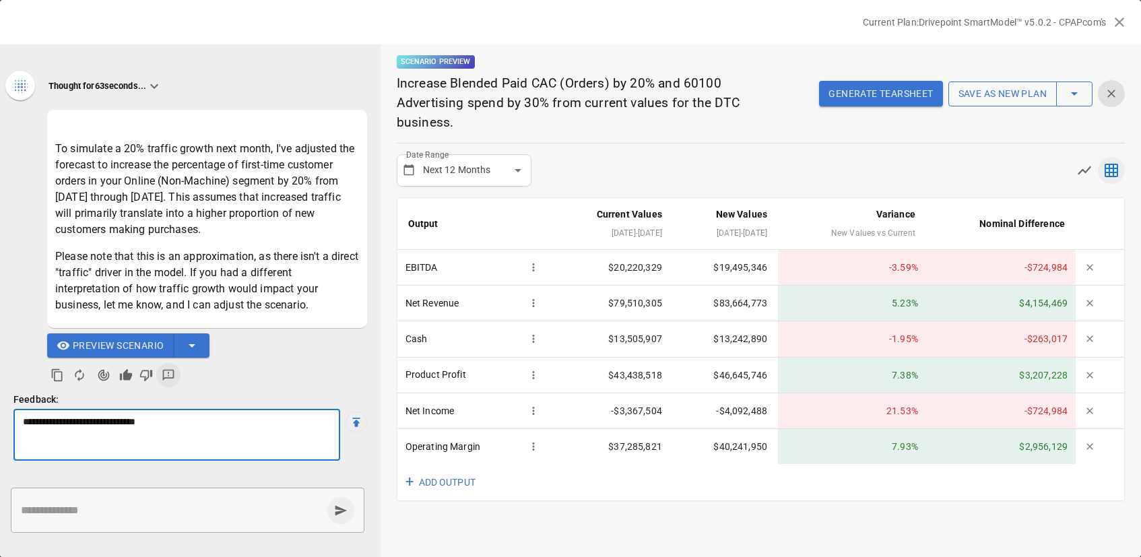
type textarea "**********"
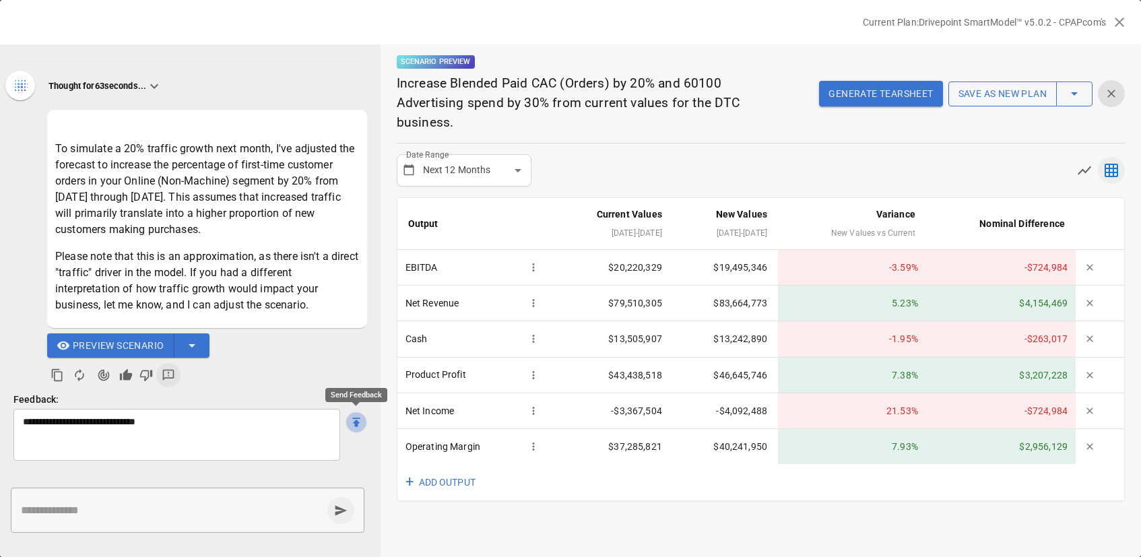
click at [354, 420] on icon "Send Feedback" at bounding box center [355, 421] width 13 height 13
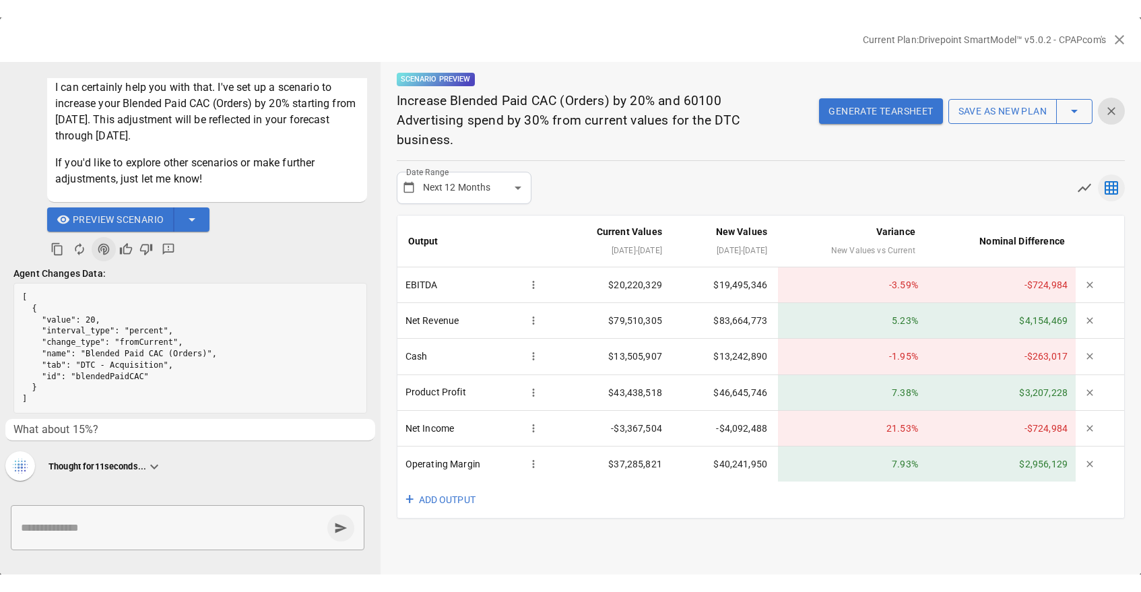
scroll to position [0, 0]
